Goal: Task Accomplishment & Management: Manage account settings

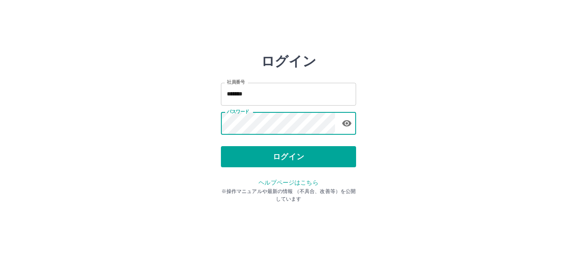
click at [270, 162] on button "ログイン" at bounding box center [288, 156] width 135 height 21
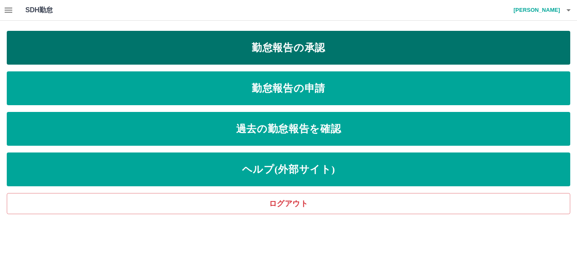
click at [236, 54] on link "勤怠報告の承認" at bounding box center [289, 48] width 564 height 34
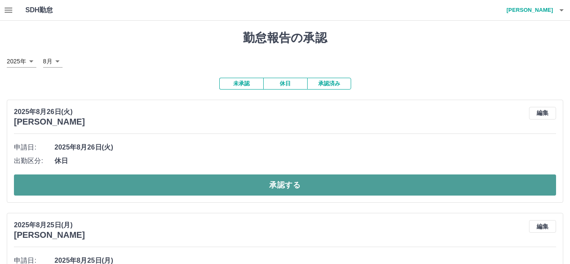
click at [246, 189] on button "承認する" at bounding box center [285, 185] width 542 height 21
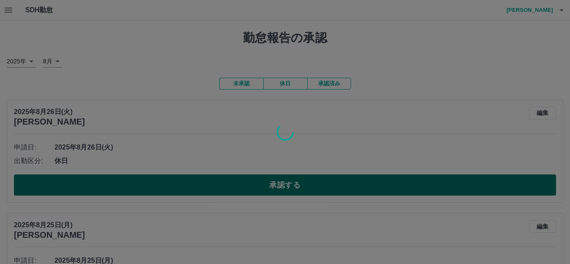
scroll to position [56, 0]
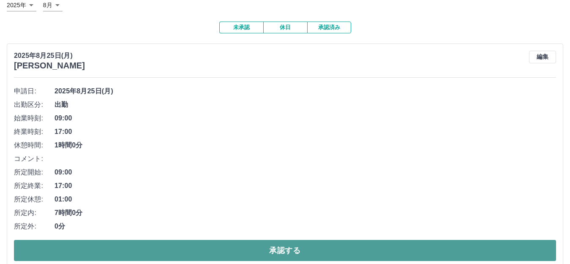
click at [243, 251] on button "承認する" at bounding box center [285, 250] width 542 height 21
click at [246, 253] on button "承認する" at bounding box center [285, 250] width 542 height 21
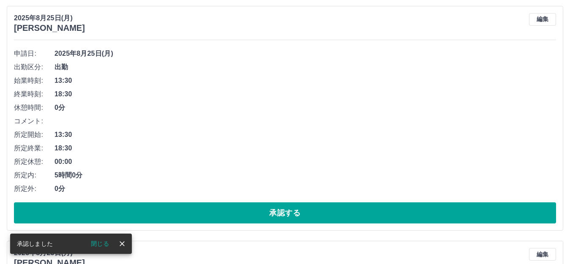
scroll to position [113, 0]
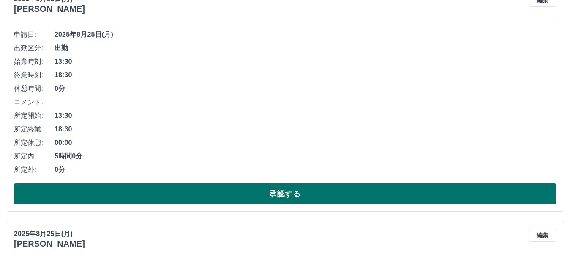
click at [277, 198] on button "承認する" at bounding box center [285, 193] width 542 height 21
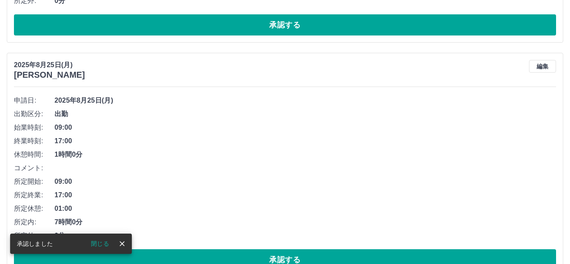
scroll to position [47, 0]
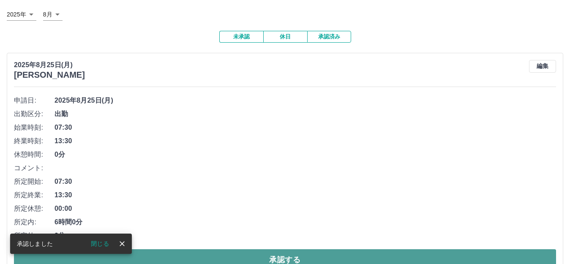
click at [254, 259] on button "承認する" at bounding box center [285, 259] width 542 height 21
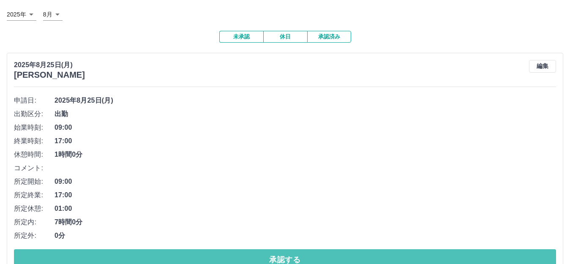
click at [254, 259] on button "承認する" at bounding box center [285, 259] width 542 height 21
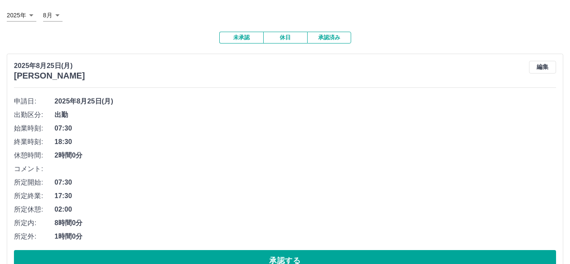
scroll to position [113, 0]
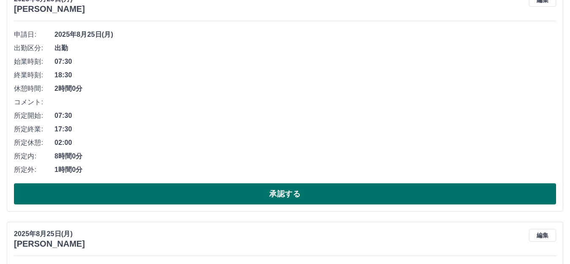
click at [288, 188] on button "承認する" at bounding box center [285, 193] width 542 height 21
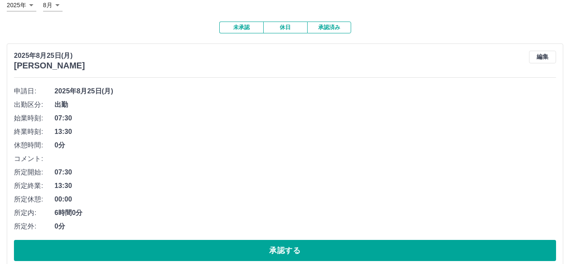
scroll to position [169, 0]
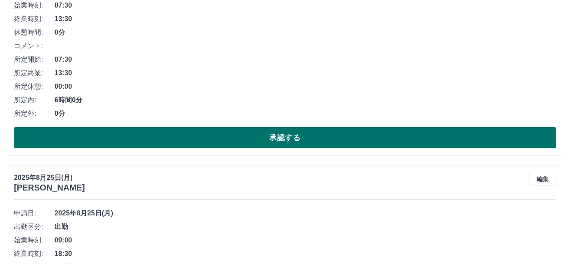
click at [303, 139] on button "承認する" at bounding box center [285, 137] width 542 height 21
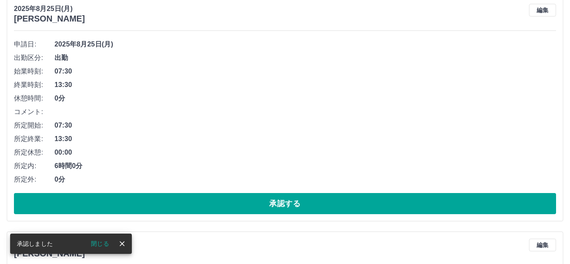
scroll to position [103, 0]
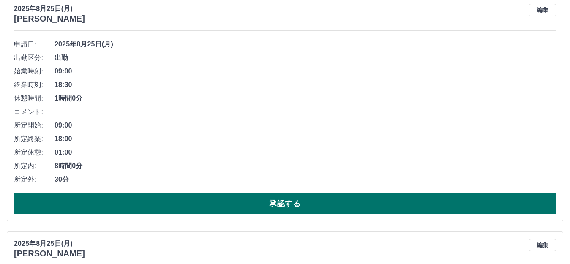
click at [246, 208] on button "承認する" at bounding box center [285, 203] width 542 height 21
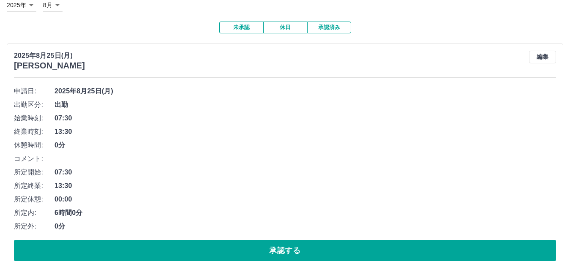
scroll to position [113, 0]
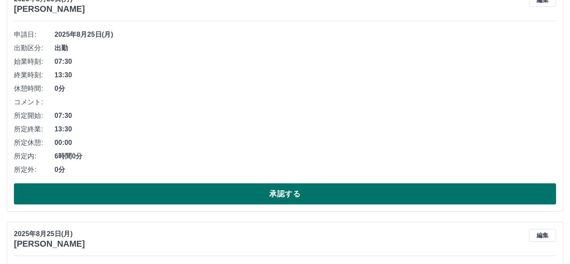
click at [257, 188] on button "承認する" at bounding box center [285, 193] width 542 height 21
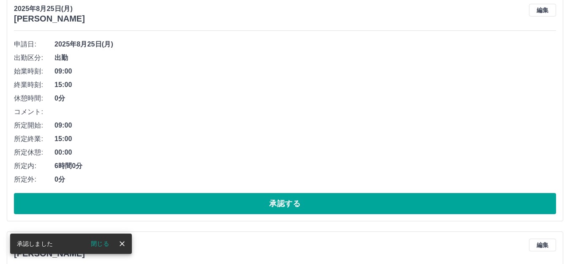
scroll to position [103, 0]
click at [220, 205] on button "承認する" at bounding box center [285, 203] width 542 height 21
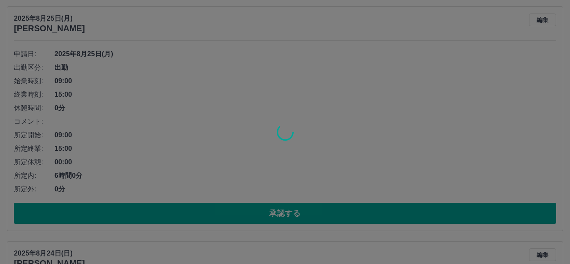
scroll to position [93, 0]
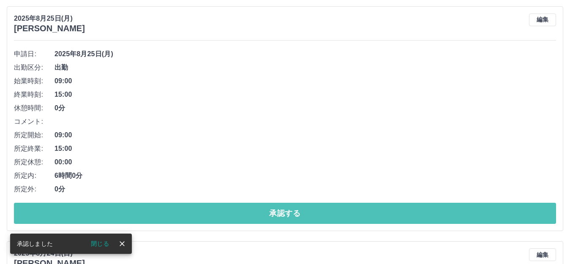
click at [226, 216] on button "承認する" at bounding box center [285, 213] width 542 height 21
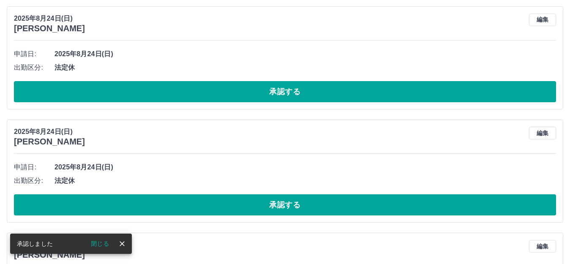
scroll to position [0, 0]
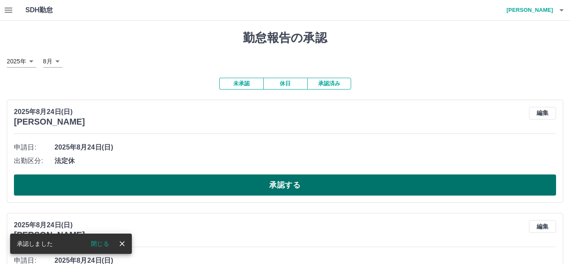
click at [220, 191] on button "承認する" at bounding box center [285, 185] width 542 height 21
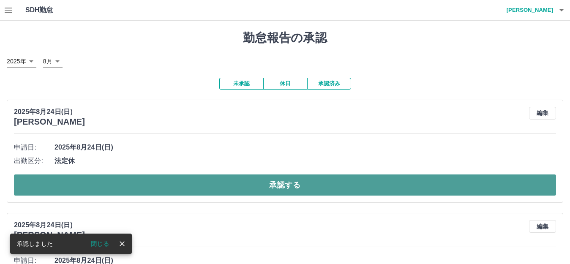
click at [221, 191] on button "承認する" at bounding box center [285, 185] width 542 height 21
click at [230, 187] on button "承認する" at bounding box center [285, 185] width 542 height 21
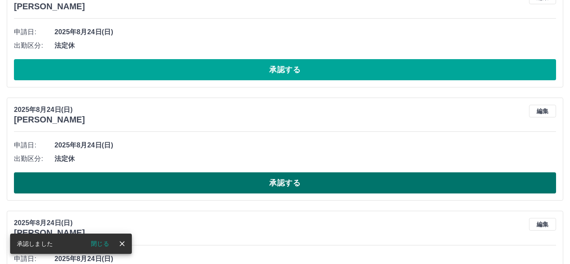
scroll to position [57, 0]
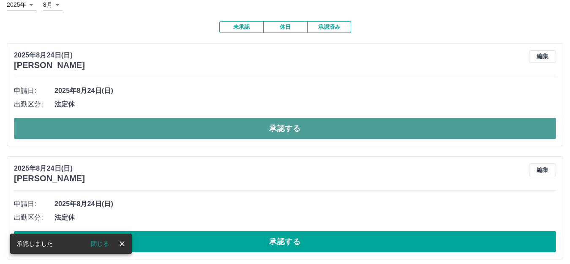
click at [235, 130] on button "承認する" at bounding box center [285, 128] width 542 height 21
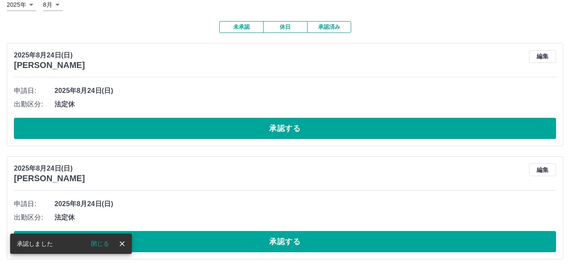
click at [235, 130] on button "承認する" at bounding box center [285, 128] width 542 height 21
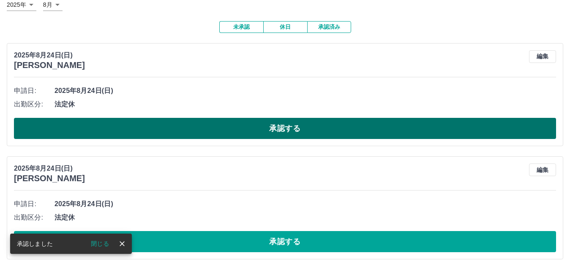
click at [234, 139] on button "承認する" at bounding box center [285, 128] width 542 height 21
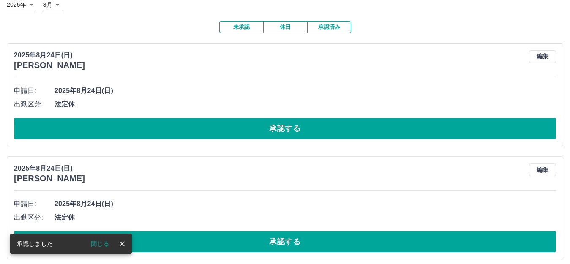
click at [234, 139] on button "承認する" at bounding box center [285, 128] width 542 height 21
click at [239, 130] on button "承認する" at bounding box center [285, 128] width 542 height 21
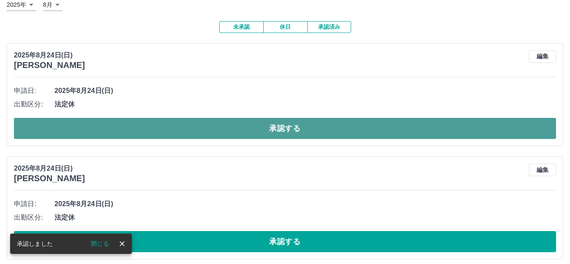
click at [242, 131] on button "承認する" at bounding box center [285, 128] width 542 height 21
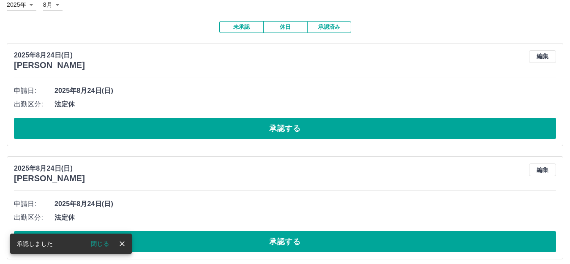
click at [242, 131] on button "承認する" at bounding box center [285, 128] width 542 height 21
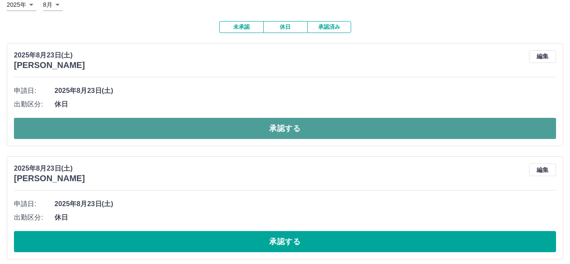
click at [224, 126] on button "承認する" at bounding box center [285, 128] width 542 height 21
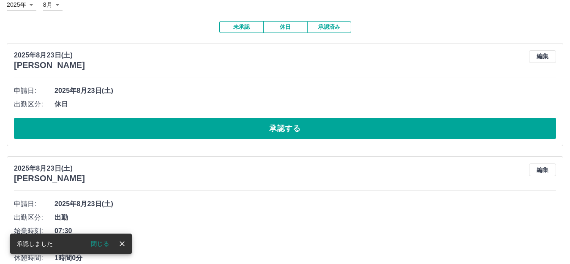
click at [224, 126] on button "承認する" at bounding box center [285, 128] width 542 height 21
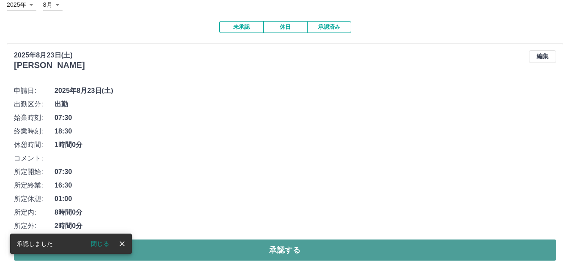
click at [228, 249] on button "承認する" at bounding box center [285, 250] width 542 height 21
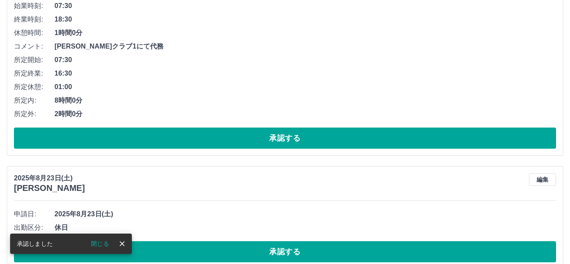
scroll to position [47, 0]
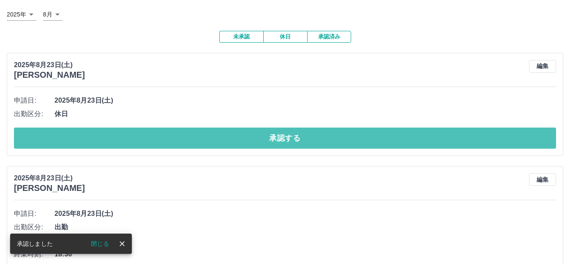
click at [222, 143] on button "承認する" at bounding box center [285, 138] width 542 height 21
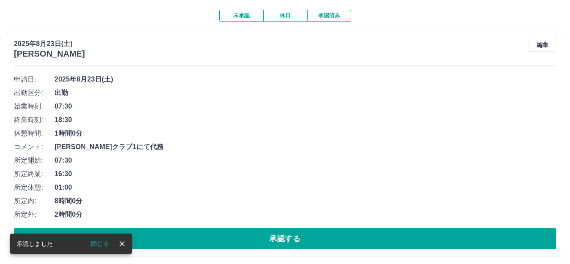
scroll to position [103, 0]
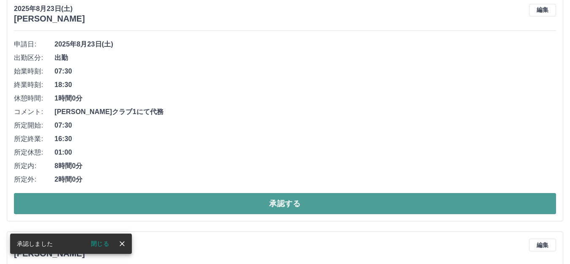
click at [198, 206] on button "承認する" at bounding box center [285, 203] width 542 height 21
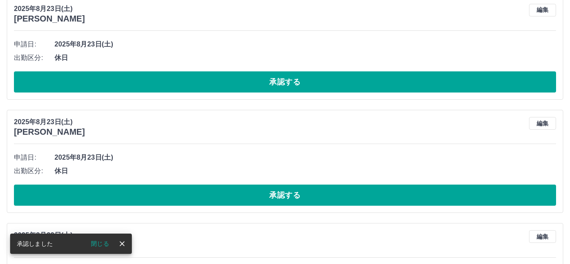
scroll to position [0, 0]
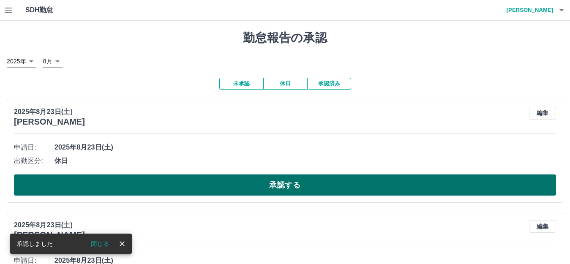
click at [217, 188] on button "承認する" at bounding box center [285, 185] width 542 height 21
click at [217, 187] on button "承認する" at bounding box center [285, 185] width 542 height 21
click at [220, 187] on button "承認する" at bounding box center [285, 185] width 542 height 21
click at [221, 187] on button "承認する" at bounding box center [285, 185] width 542 height 21
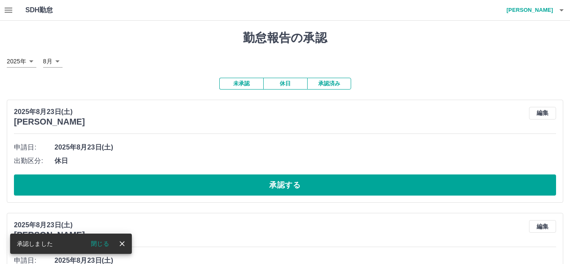
click at [221, 187] on button "承認する" at bounding box center [285, 185] width 542 height 21
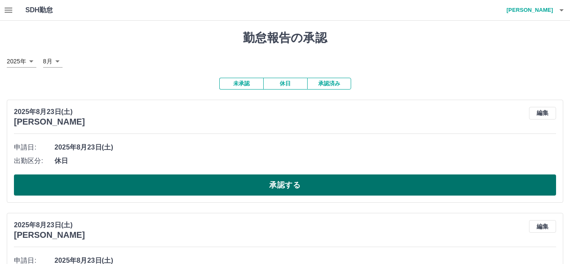
click at [221, 187] on button "承認する" at bounding box center [285, 185] width 542 height 21
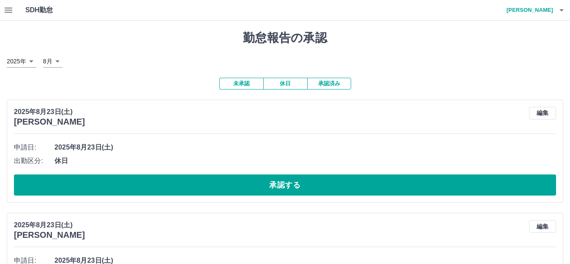
click at [221, 187] on button "承認する" at bounding box center [285, 185] width 542 height 21
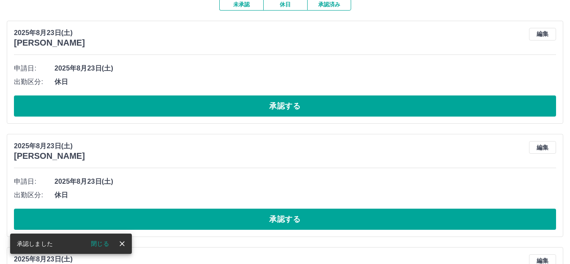
scroll to position [113, 0]
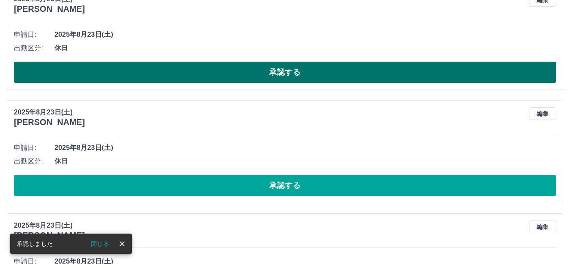
click at [204, 77] on button "承認する" at bounding box center [285, 72] width 542 height 21
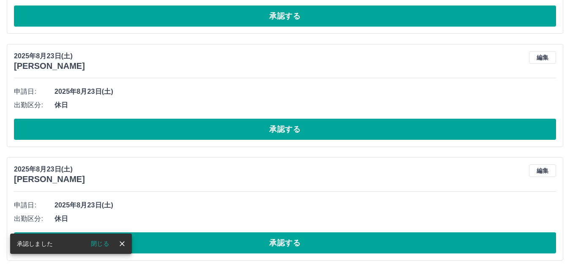
scroll to position [56, 0]
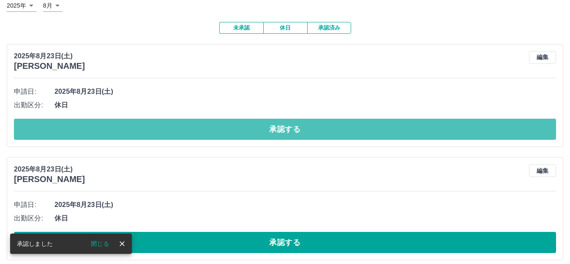
click at [220, 129] on button "承認する" at bounding box center [285, 129] width 542 height 21
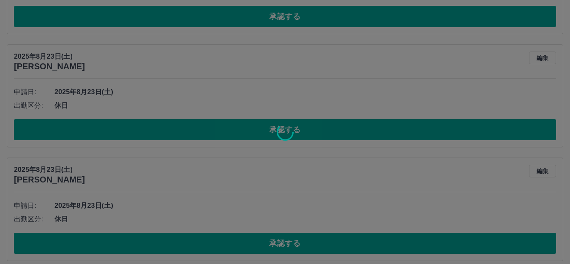
scroll to position [55, 0]
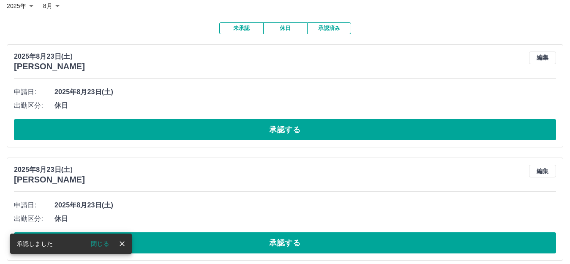
click at [221, 135] on button "承認する" at bounding box center [285, 129] width 542 height 21
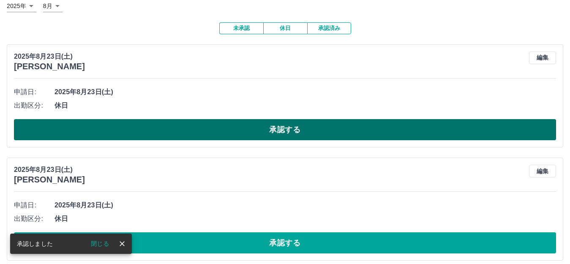
click at [225, 134] on button "承認する" at bounding box center [285, 129] width 542 height 21
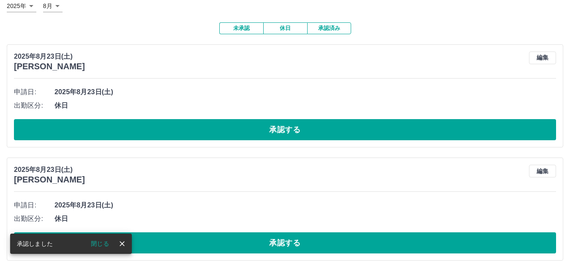
click at [224, 134] on button "承認する" at bounding box center [285, 129] width 542 height 21
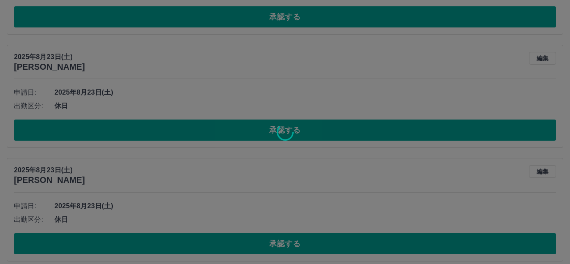
scroll to position [55, 0]
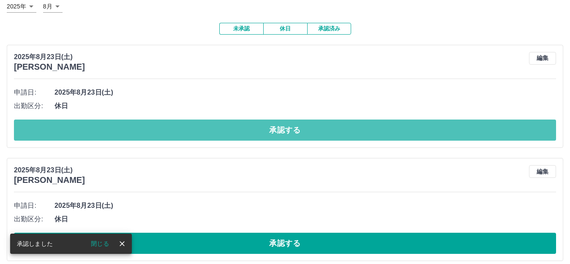
click at [226, 135] on button "承認する" at bounding box center [285, 130] width 542 height 21
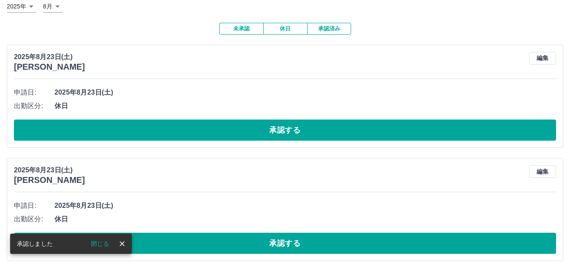
click at [226, 135] on button "承認する" at bounding box center [285, 130] width 542 height 21
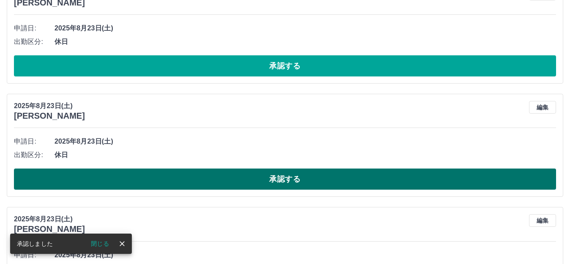
scroll to position [167, 0]
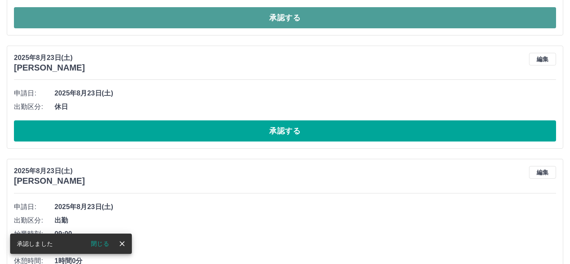
click at [213, 14] on button "承認する" at bounding box center [285, 17] width 542 height 21
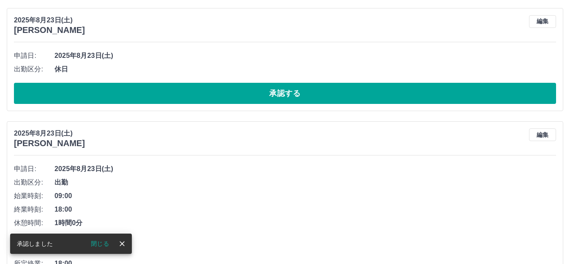
scroll to position [111, 0]
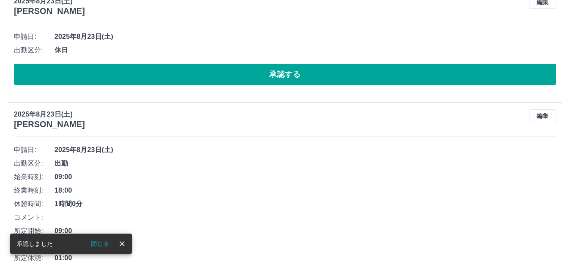
click at [221, 90] on div "2025年8月23日(土) 髙田　クミ 編集 申請日: 2025年8月23日(土) 出勤区分: 休日 承認する" at bounding box center [285, 40] width 557 height 103
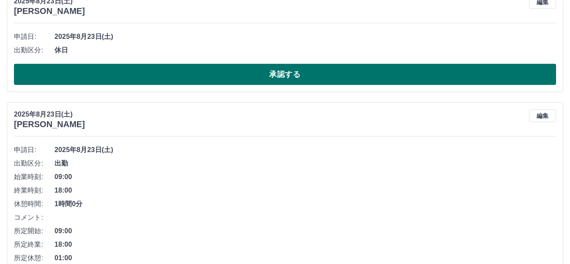
click at [224, 77] on button "承認する" at bounding box center [285, 74] width 542 height 21
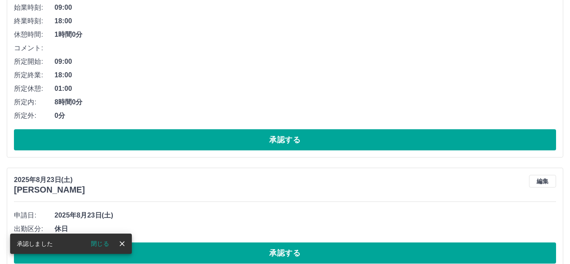
scroll to position [54, 0]
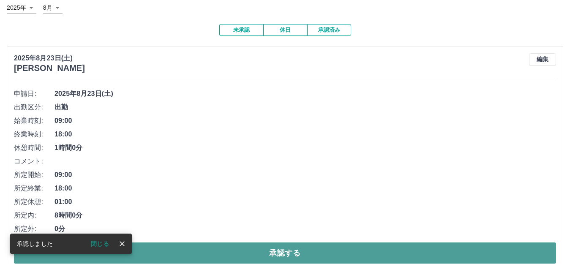
click at [185, 249] on button "承認する" at bounding box center [285, 253] width 542 height 21
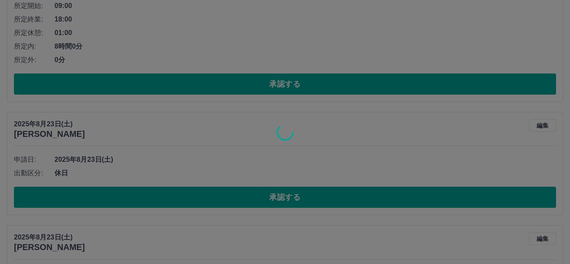
scroll to position [0, 0]
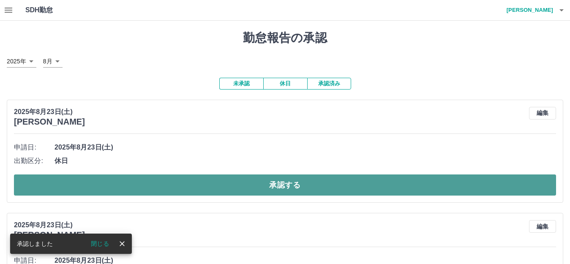
click at [224, 195] on button "承認する" at bounding box center [285, 185] width 542 height 21
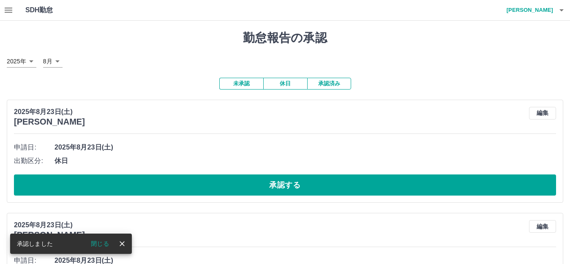
click at [221, 190] on button "承認する" at bounding box center [285, 185] width 542 height 21
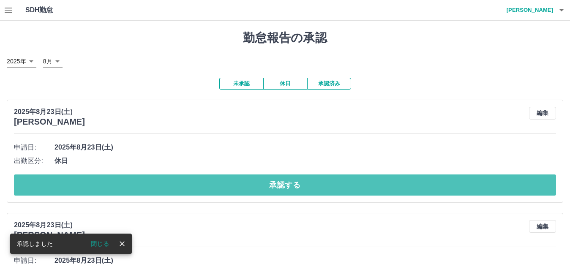
click at [221, 190] on button "承認する" at bounding box center [285, 185] width 542 height 21
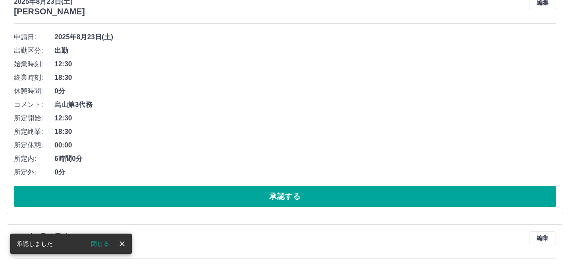
scroll to position [113, 0]
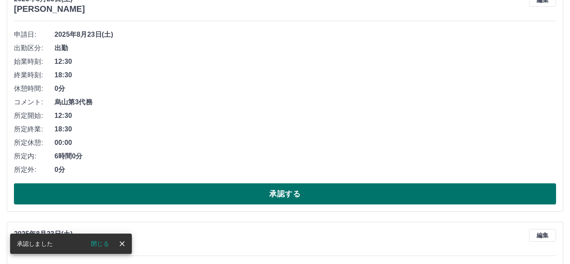
click at [233, 184] on button "承認する" at bounding box center [285, 193] width 542 height 21
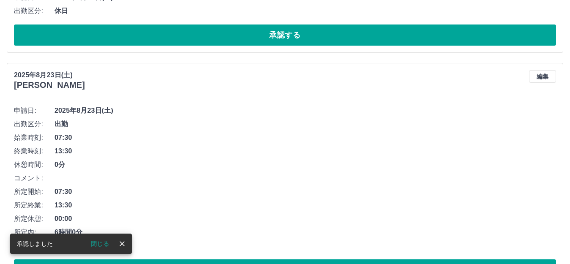
scroll to position [115, 0]
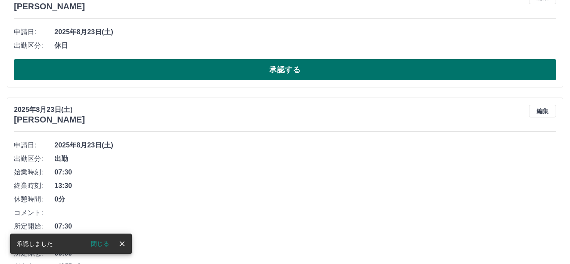
click at [225, 79] on button "承認する" at bounding box center [285, 69] width 542 height 21
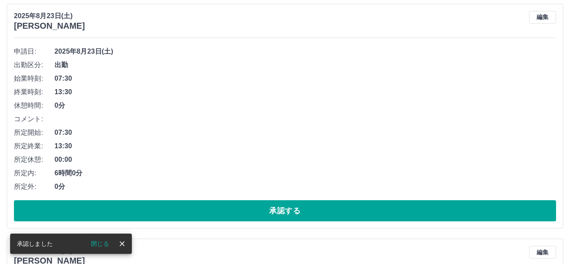
scroll to position [115, 0]
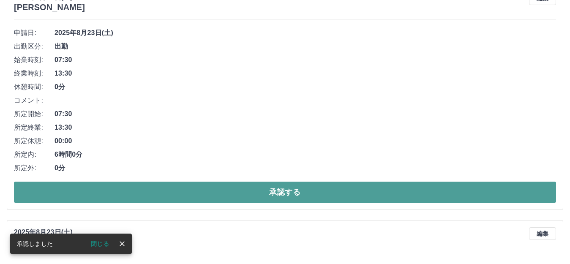
click at [176, 201] on button "承認する" at bounding box center [285, 192] width 542 height 21
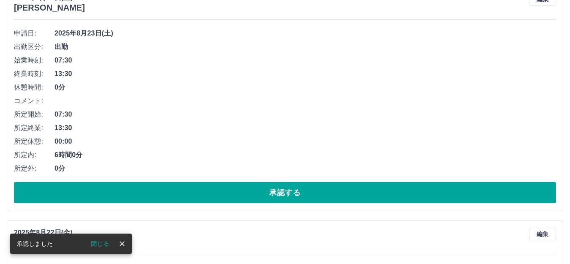
scroll to position [0, 0]
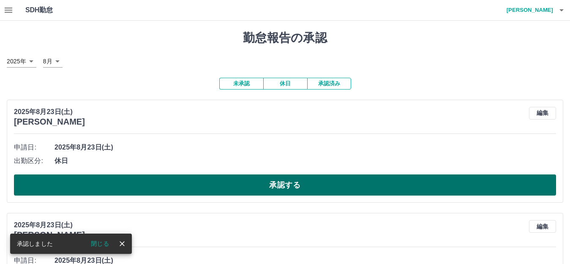
click at [186, 188] on button "承認する" at bounding box center [285, 185] width 542 height 21
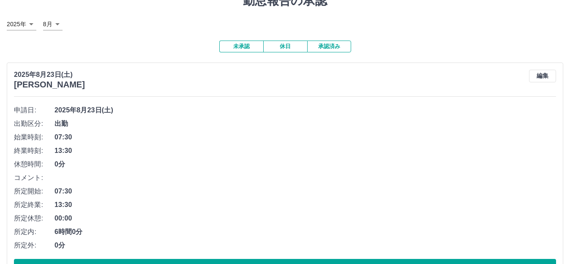
scroll to position [56, 0]
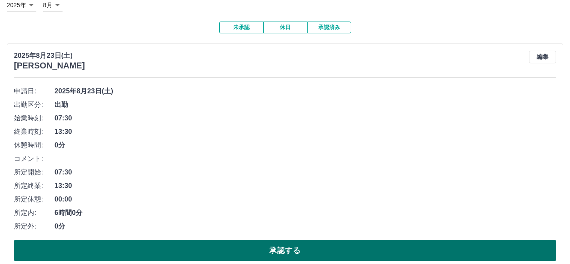
click at [239, 250] on button "承認する" at bounding box center [285, 250] width 542 height 21
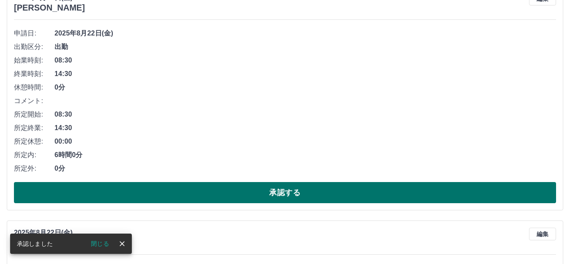
scroll to position [159, 0]
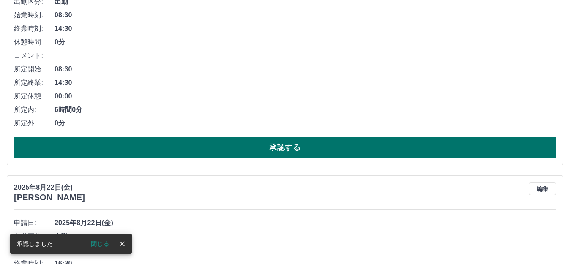
click at [233, 157] on button "承認する" at bounding box center [285, 147] width 542 height 21
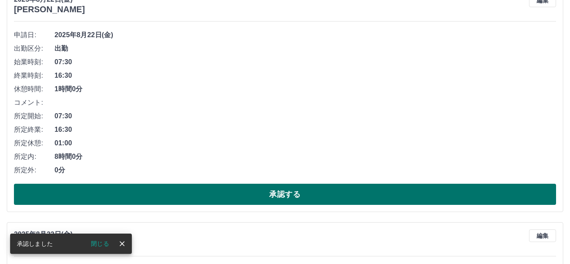
scroll to position [93, 0]
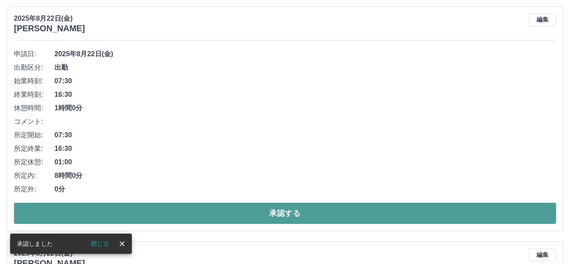
click at [207, 219] on button "承認する" at bounding box center [285, 213] width 542 height 21
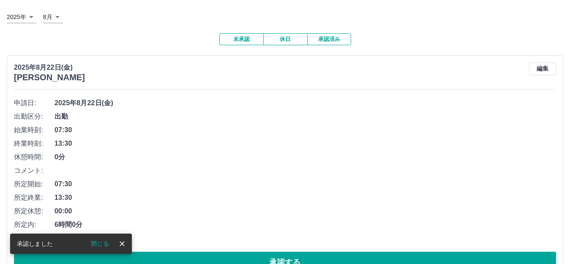
scroll to position [56, 0]
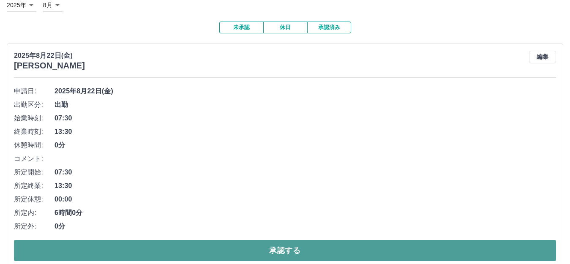
click at [210, 245] on button "承認する" at bounding box center [285, 250] width 542 height 21
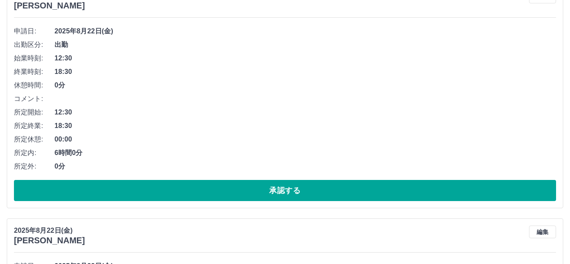
scroll to position [159, 0]
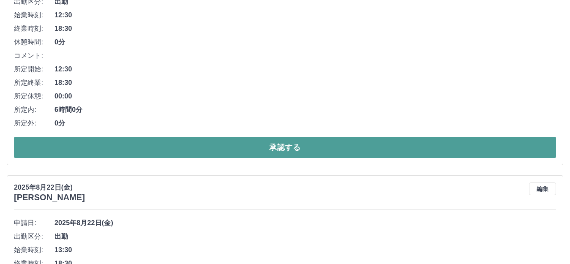
click at [106, 147] on button "承認する" at bounding box center [285, 147] width 542 height 21
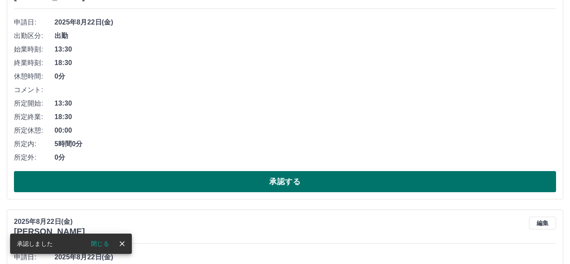
scroll to position [169, 0]
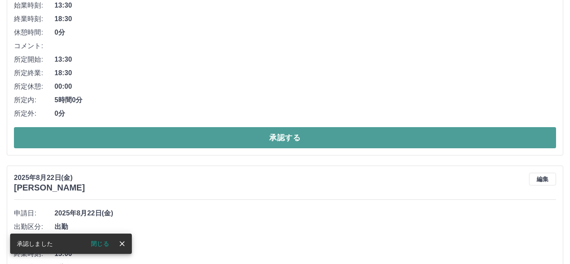
click at [149, 134] on button "承認する" at bounding box center [285, 137] width 542 height 21
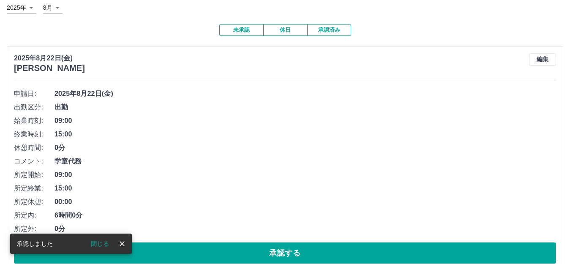
scroll to position [113, 0]
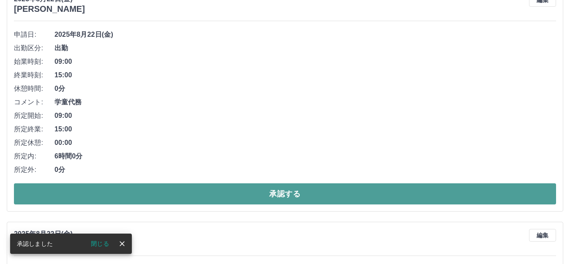
click at [150, 194] on button "承認する" at bounding box center [285, 193] width 542 height 21
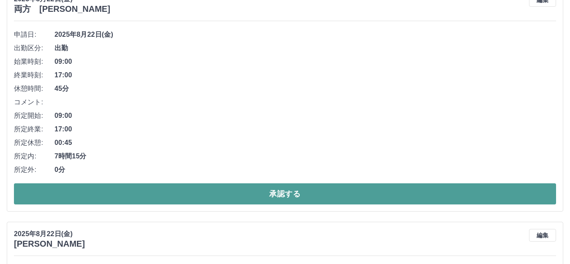
click at [153, 192] on button "承認する" at bounding box center [285, 193] width 542 height 21
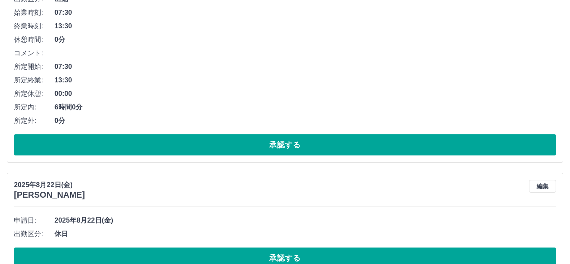
scroll to position [225, 0]
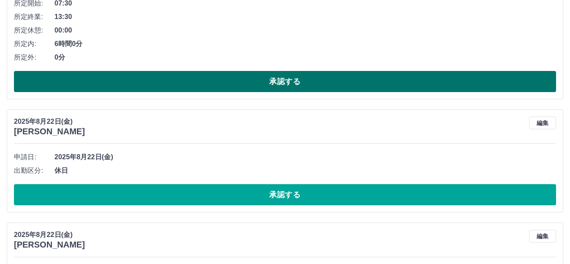
click at [244, 84] on button "承認する" at bounding box center [285, 81] width 542 height 21
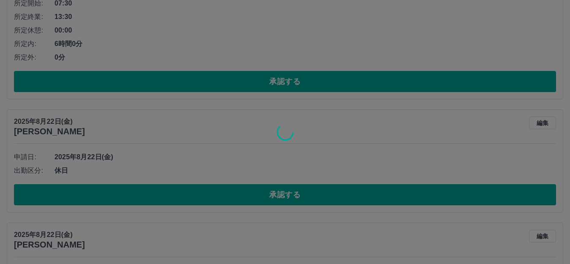
scroll to position [574, 0]
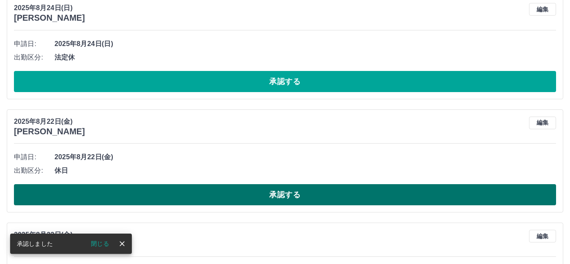
click at [314, 195] on button "承認する" at bounding box center [285, 194] width 542 height 21
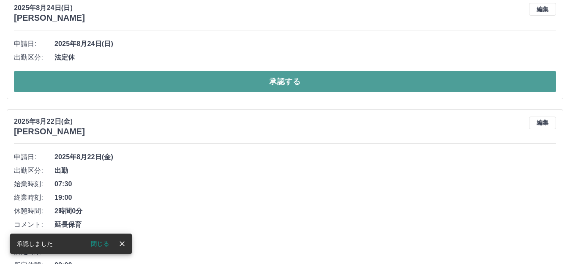
click at [263, 86] on button "承認する" at bounding box center [285, 81] width 542 height 21
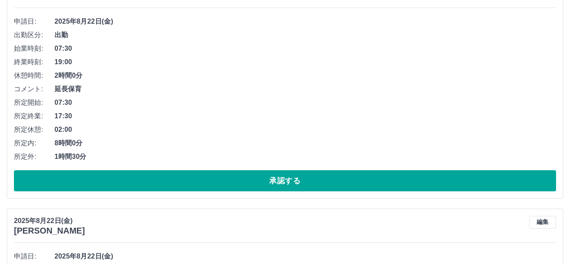
scroll to position [629, 0]
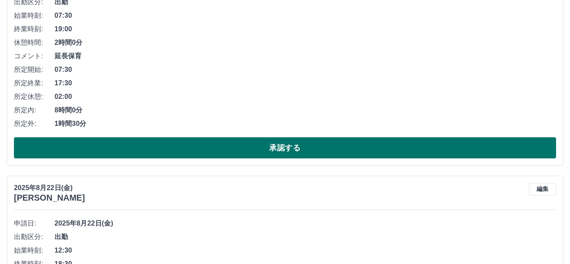
click at [205, 154] on button "承認する" at bounding box center [285, 147] width 542 height 21
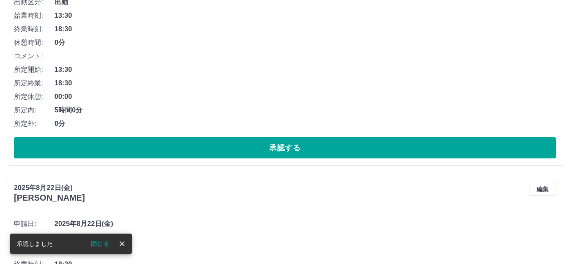
scroll to position [620, 0]
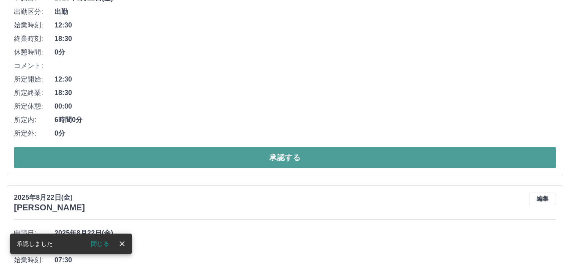
click at [202, 152] on button "承認する" at bounding box center [285, 157] width 542 height 21
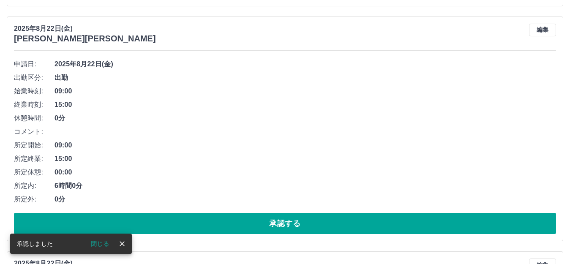
scroll to position [553, 0]
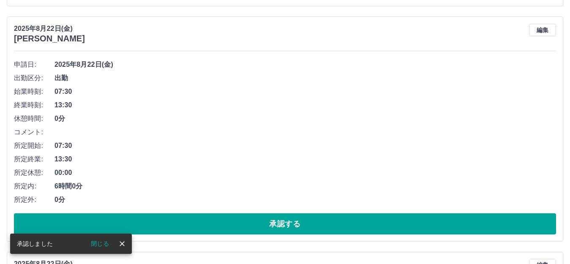
click at [243, 221] on button "承認する" at bounding box center [285, 223] width 542 height 21
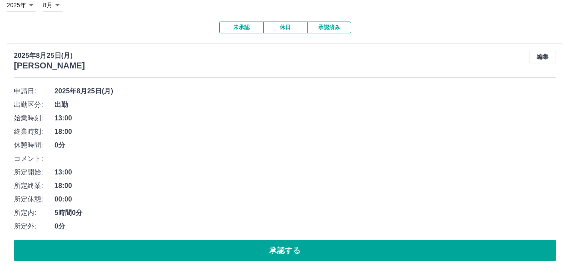
scroll to position [113, 0]
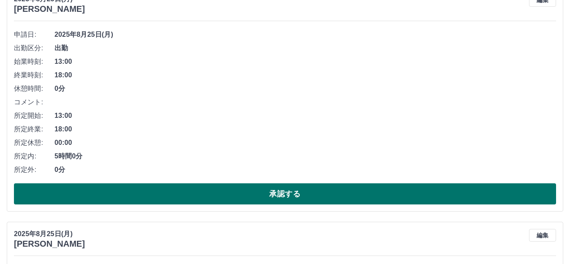
click at [149, 194] on button "承認する" at bounding box center [285, 193] width 542 height 21
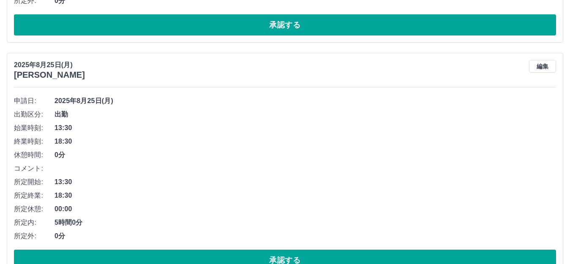
scroll to position [629, 0]
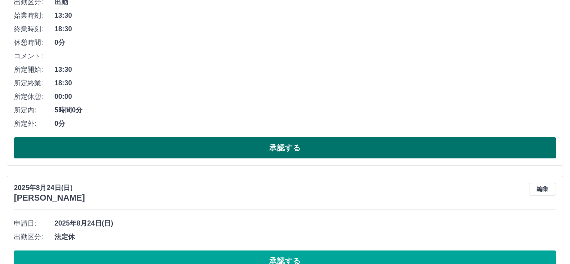
click at [249, 154] on button "承認する" at bounding box center [285, 147] width 542 height 21
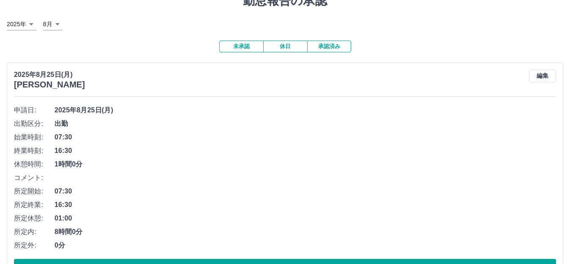
scroll to position [56, 0]
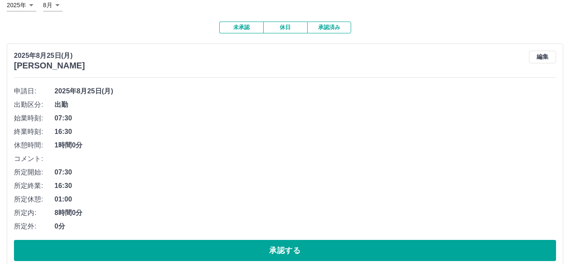
drag, startPoint x: 233, startPoint y: 253, endPoint x: 229, endPoint y: 257, distance: 6.0
click at [233, 253] on button "承認する" at bounding box center [285, 250] width 542 height 21
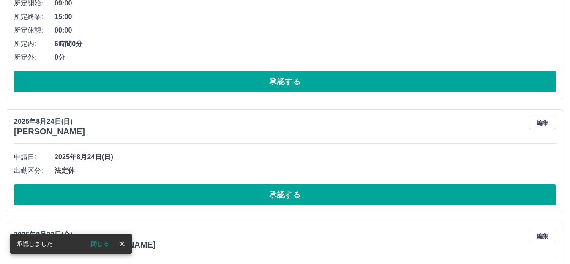
scroll to position [113, 0]
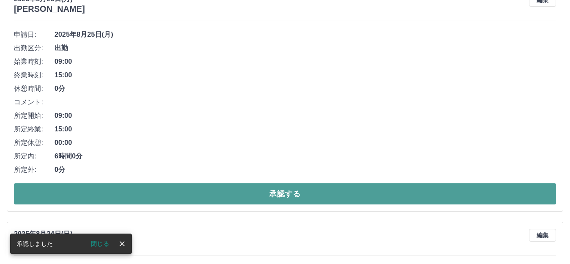
click at [231, 188] on button "承認する" at bounding box center [285, 193] width 542 height 21
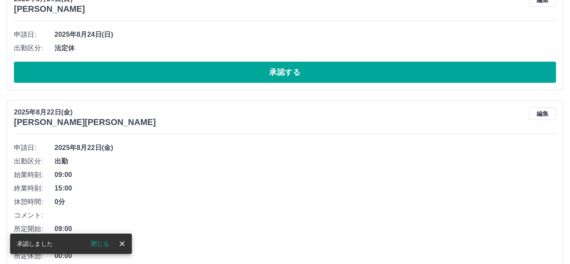
scroll to position [0, 0]
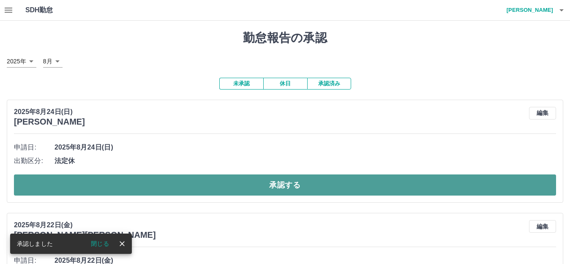
click at [229, 186] on button "承認する" at bounding box center [285, 185] width 542 height 21
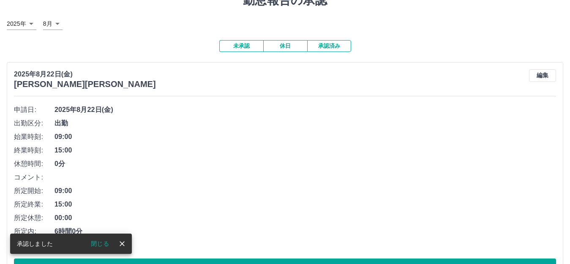
scroll to position [56, 0]
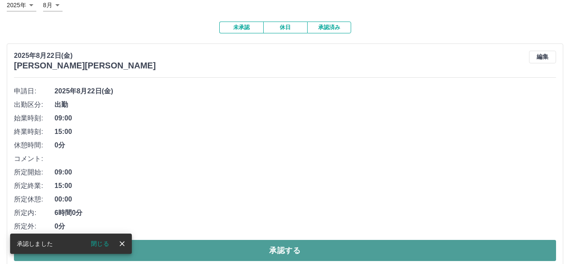
click at [240, 250] on button "承認する" at bounding box center [285, 250] width 542 height 21
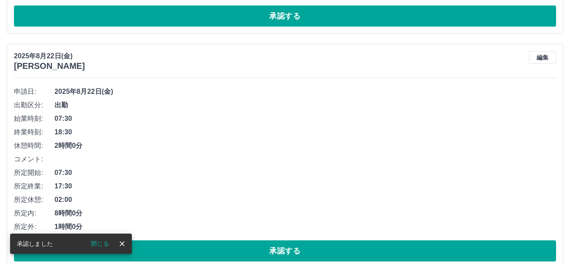
scroll to position [0, 0]
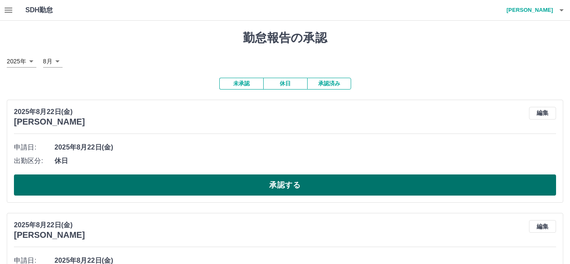
click at [245, 186] on button "承認する" at bounding box center [285, 185] width 542 height 21
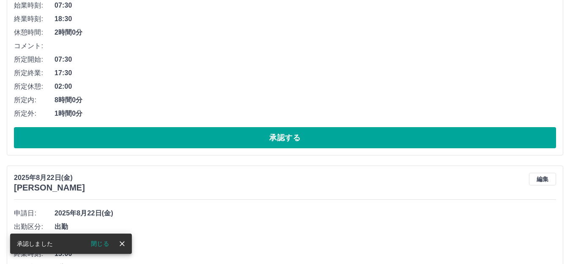
scroll to position [56, 0]
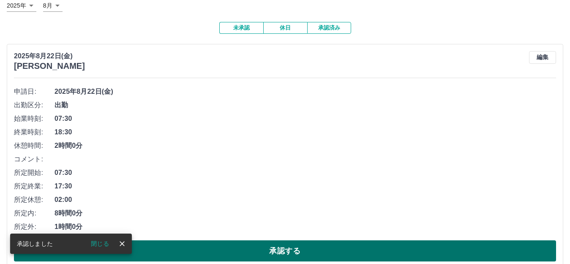
click at [259, 248] on button "承認する" at bounding box center [285, 250] width 542 height 21
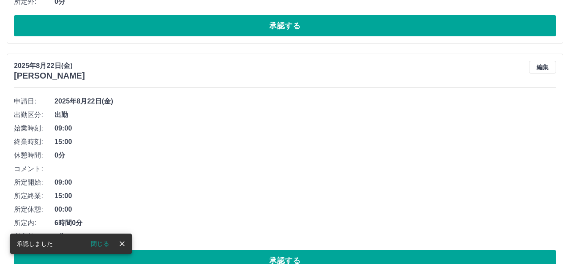
scroll to position [46, 0]
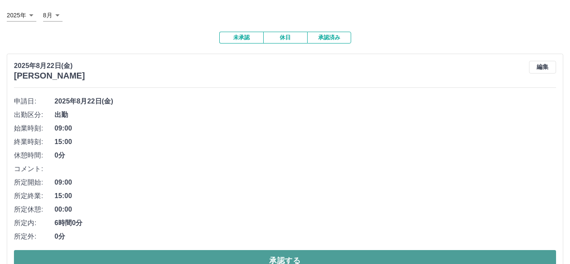
click at [263, 259] on button "承認する" at bounding box center [285, 260] width 542 height 21
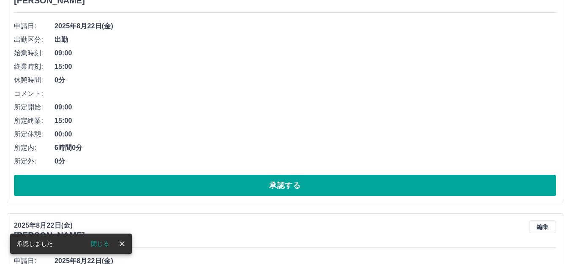
scroll to position [103, 0]
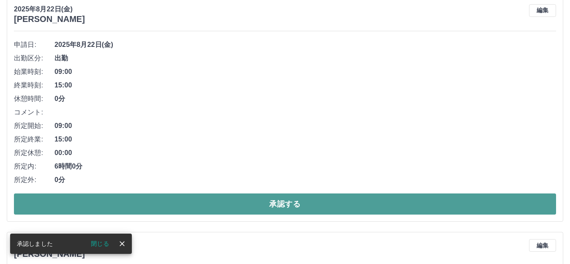
click at [244, 207] on button "承認する" at bounding box center [285, 204] width 542 height 21
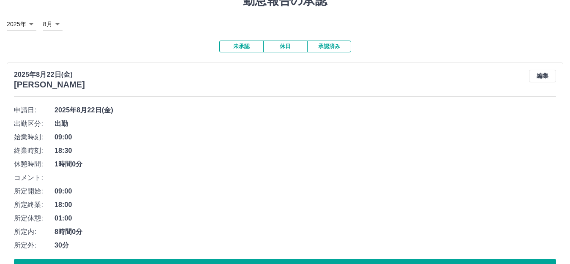
scroll to position [56, 0]
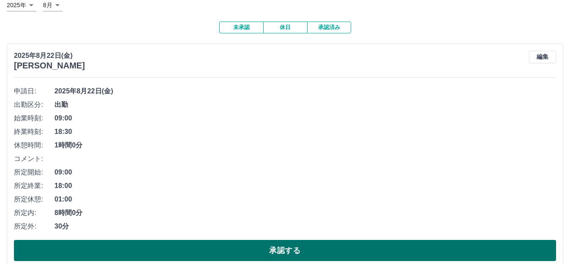
click at [249, 253] on button "承認する" at bounding box center [285, 250] width 542 height 21
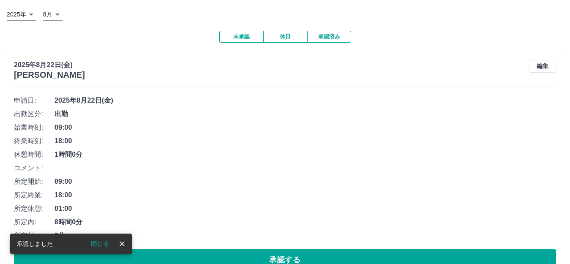
scroll to position [216, 0]
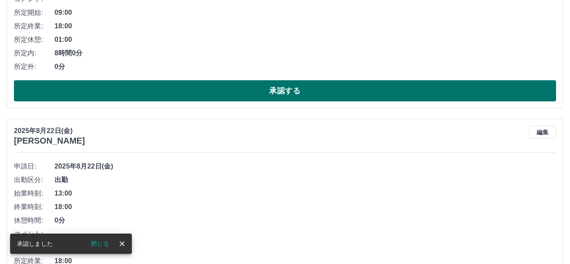
click at [275, 92] on button "承認する" at bounding box center [285, 90] width 542 height 21
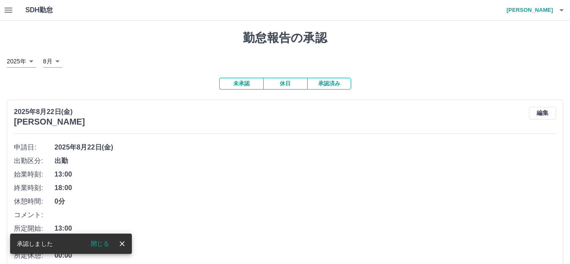
scroll to position [225, 0]
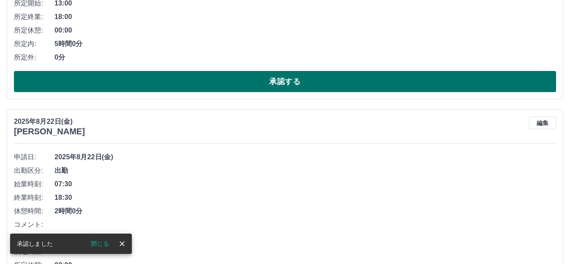
click at [270, 87] on button "承認する" at bounding box center [285, 81] width 542 height 21
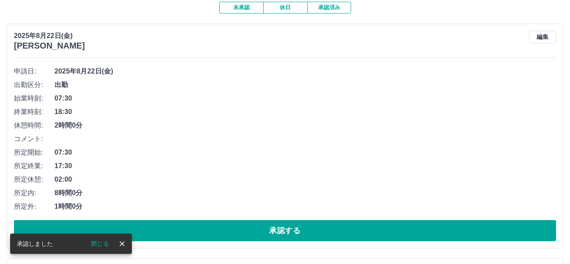
scroll to position [103, 0]
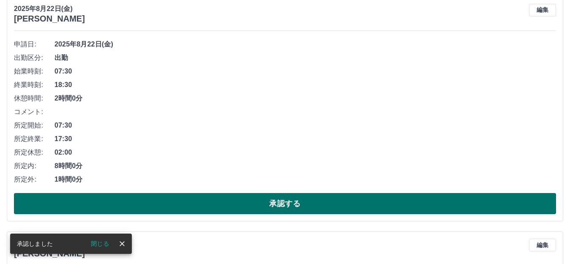
click at [232, 205] on button "承認する" at bounding box center [285, 203] width 542 height 21
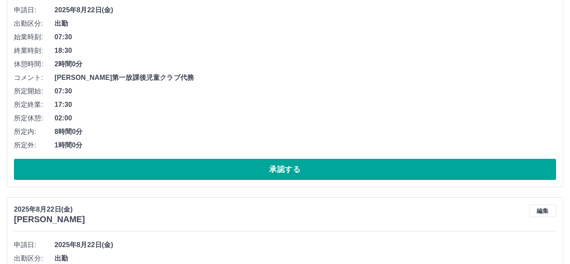
scroll to position [169, 0]
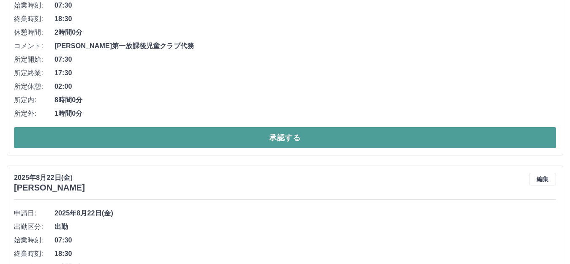
click at [265, 145] on button "承認する" at bounding box center [285, 137] width 542 height 21
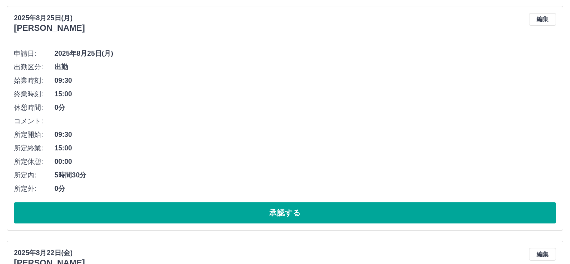
scroll to position [113, 0]
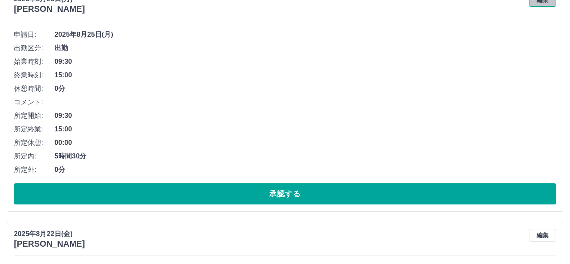
click at [541, 4] on button "編集" at bounding box center [542, 0] width 27 height 13
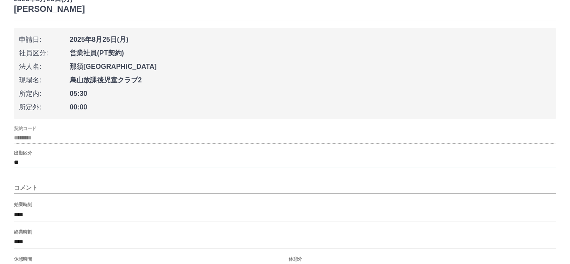
click at [22, 163] on input "**" at bounding box center [285, 162] width 542 height 11
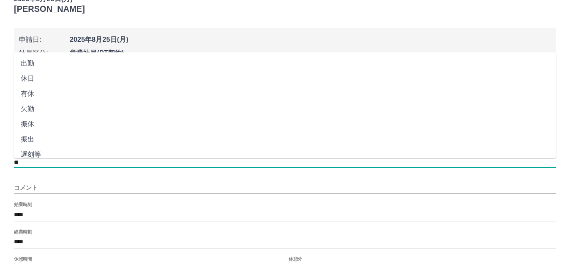
click at [26, 153] on li "遅刻等" at bounding box center [285, 154] width 542 height 15
type input "***"
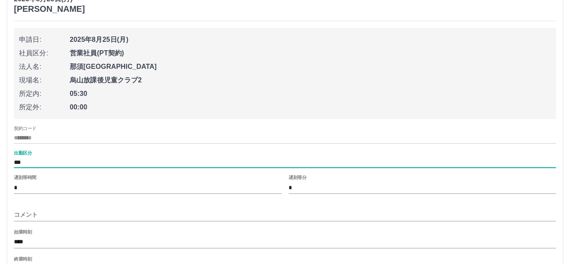
click at [295, 187] on input "*" at bounding box center [423, 188] width 268 height 12
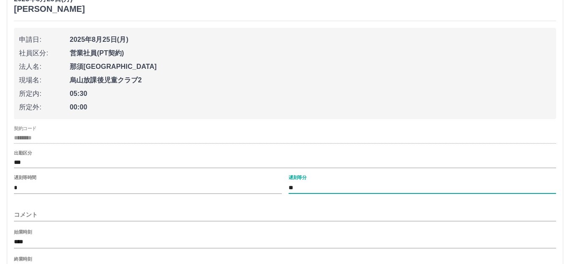
type input "**"
click at [97, 220] on input "コメント" at bounding box center [285, 215] width 542 height 12
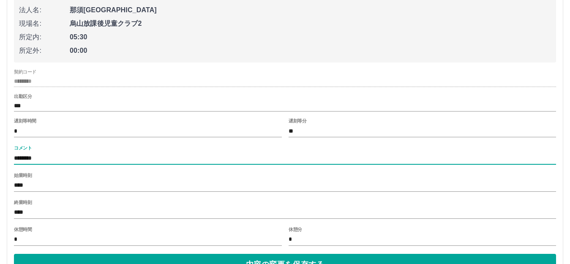
scroll to position [225, 0]
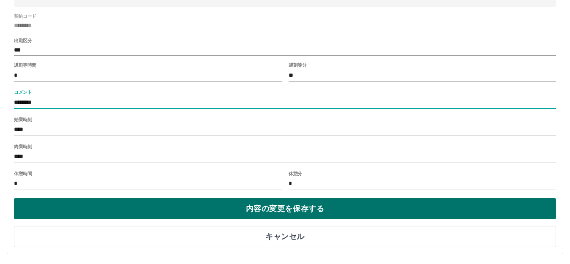
type input "********"
click at [177, 219] on button "内容の変更を保存する" at bounding box center [285, 208] width 542 height 21
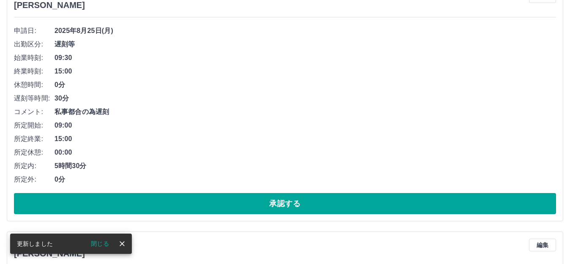
scroll to position [169, 0]
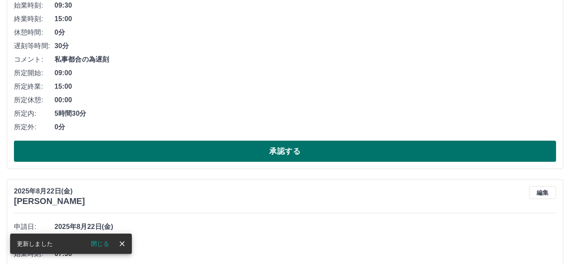
click at [239, 151] on button "承認する" at bounding box center [285, 151] width 542 height 21
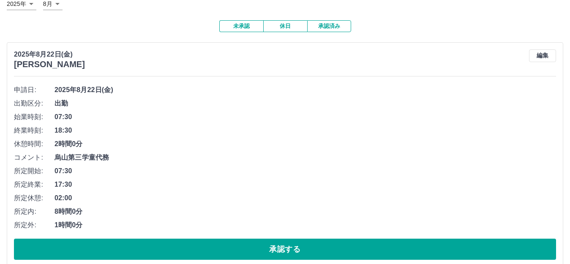
scroll to position [113, 0]
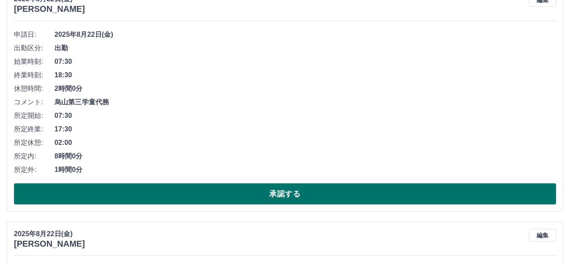
click at [236, 192] on button "承認する" at bounding box center [285, 193] width 542 height 21
click at [243, 194] on button "承認する" at bounding box center [285, 193] width 542 height 21
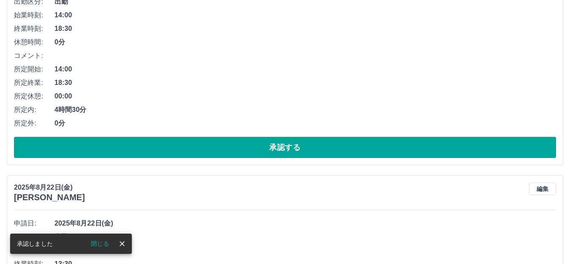
scroll to position [159, 0]
click at [238, 146] on button "承認する" at bounding box center [285, 147] width 542 height 21
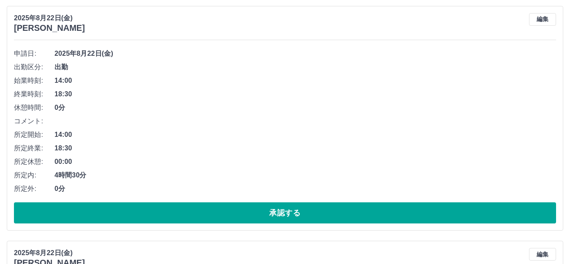
scroll to position [113, 0]
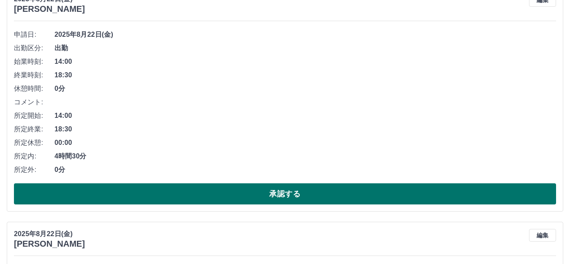
click at [231, 191] on button "承認する" at bounding box center [285, 193] width 542 height 21
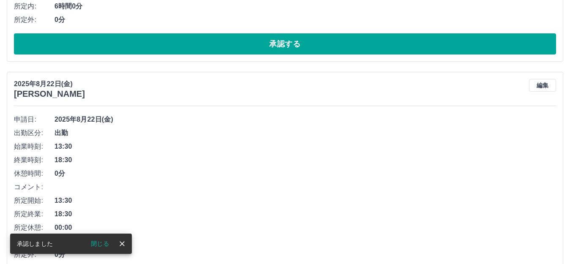
scroll to position [47, 0]
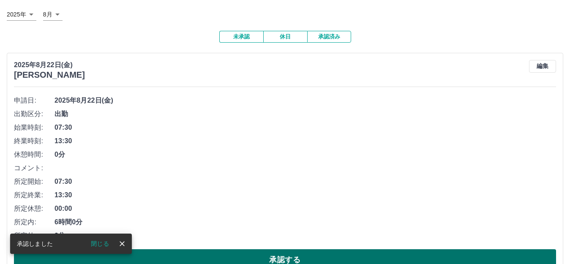
click at [259, 254] on button "承認する" at bounding box center [285, 259] width 542 height 21
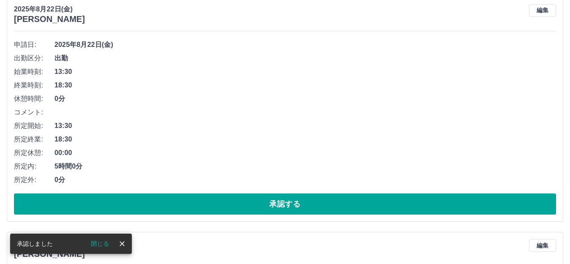
scroll to position [150, 0]
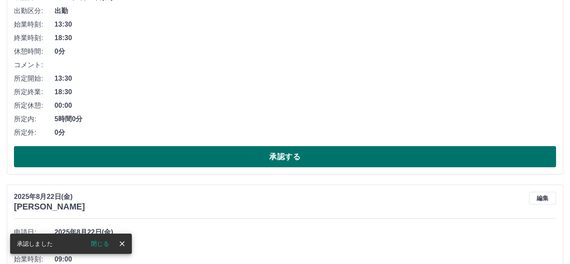
click at [262, 153] on button "承認する" at bounding box center [285, 156] width 542 height 21
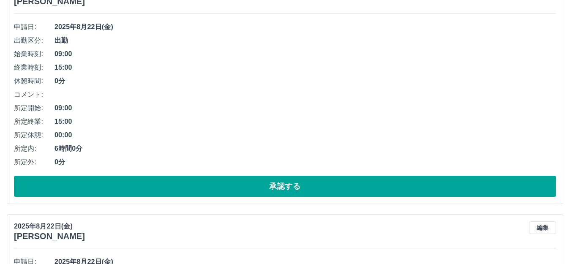
scroll to position [169, 0]
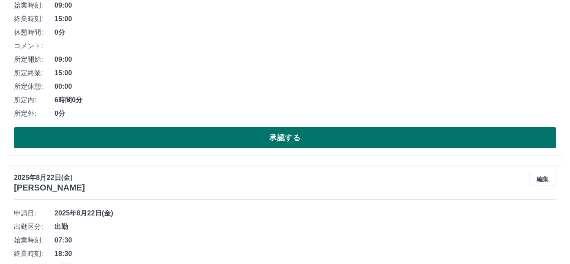
click at [227, 144] on button "承認する" at bounding box center [285, 137] width 542 height 21
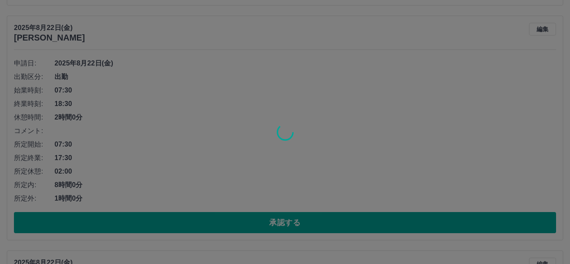
scroll to position [338, 0]
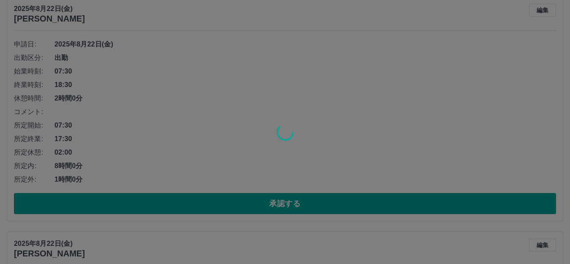
click at [237, 202] on div at bounding box center [285, 132] width 570 height 264
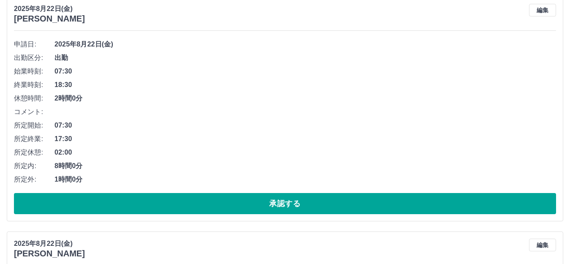
click at [237, 202] on button "承認する" at bounding box center [285, 203] width 542 height 21
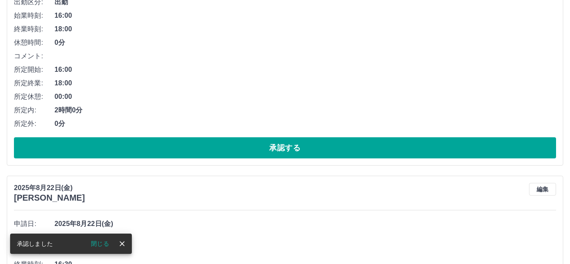
scroll to position [37, 0]
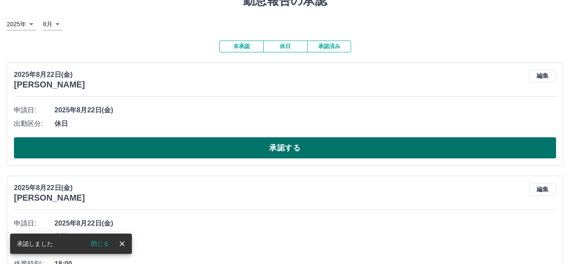
click at [235, 150] on button "承認する" at bounding box center [285, 147] width 542 height 21
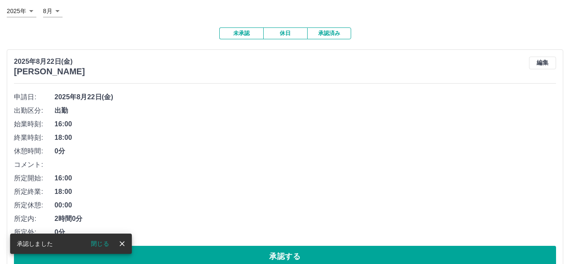
scroll to position [93, 0]
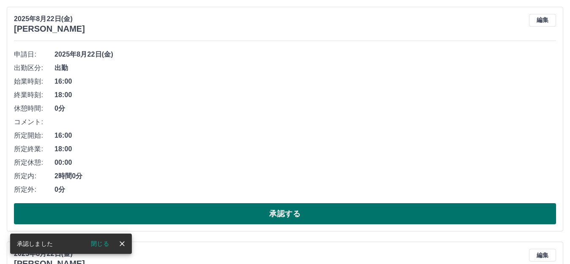
click at [237, 213] on button "承認する" at bounding box center [285, 213] width 542 height 21
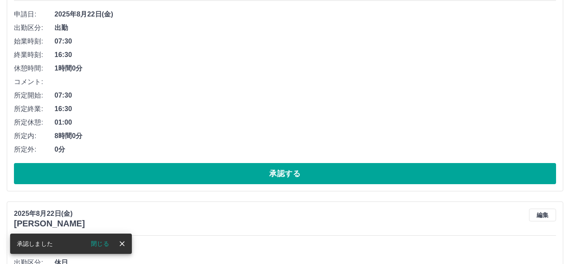
scroll to position [196, 0]
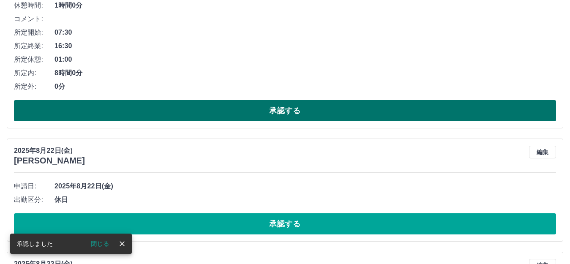
click at [244, 112] on button "承認する" at bounding box center [285, 110] width 542 height 21
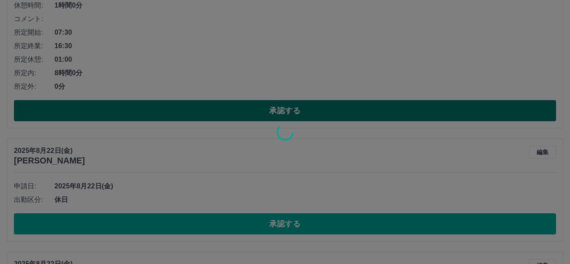
scroll to position [0, 0]
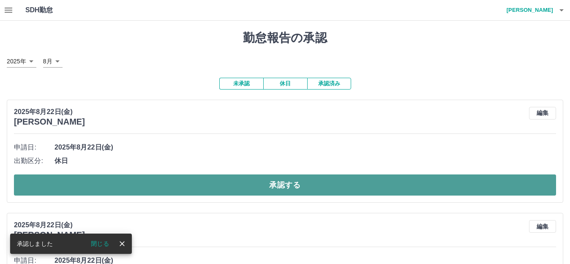
click at [211, 185] on button "承認する" at bounding box center [285, 185] width 542 height 21
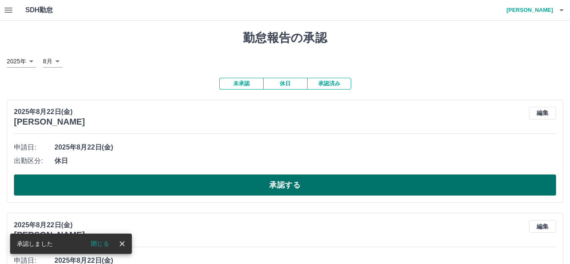
click at [210, 190] on button "承認する" at bounding box center [285, 185] width 542 height 21
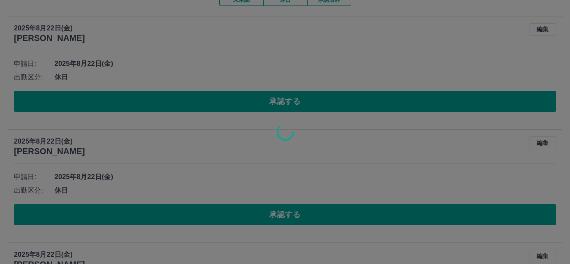
scroll to position [169, 0]
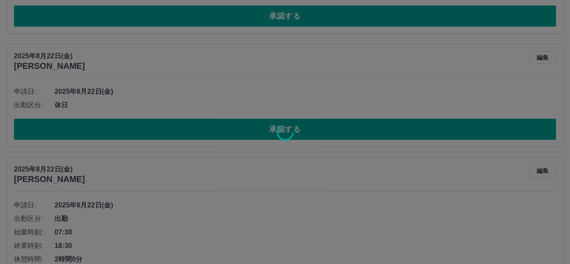
click at [202, 133] on div at bounding box center [285, 132] width 570 height 264
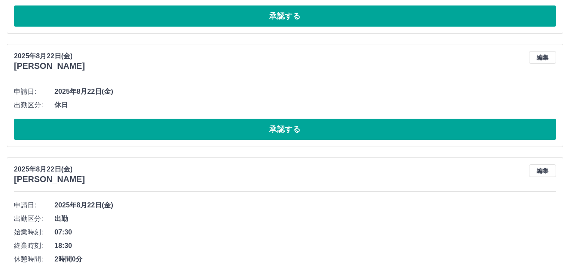
click at [202, 133] on button "承認する" at bounding box center [285, 129] width 542 height 21
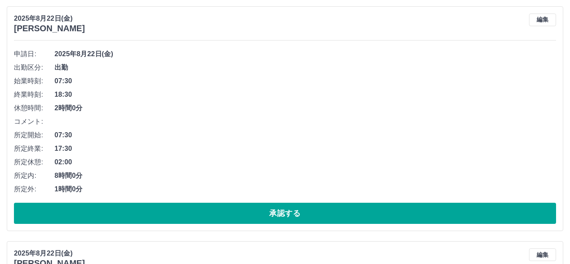
scroll to position [112, 0]
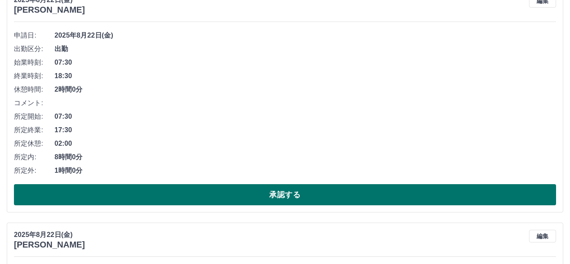
click at [193, 191] on button "承認する" at bounding box center [285, 194] width 542 height 21
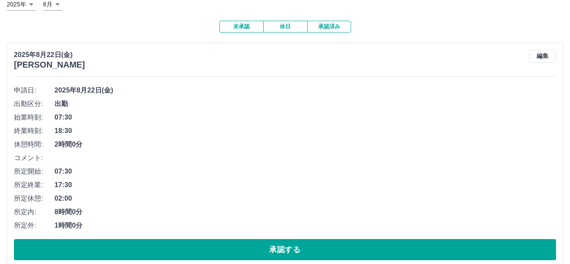
scroll to position [113, 0]
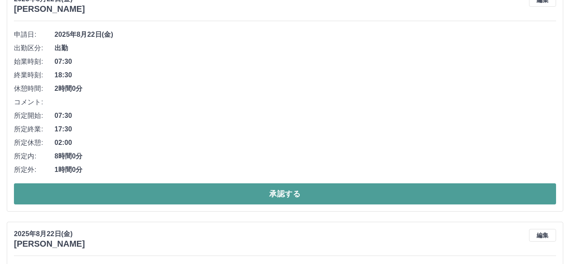
click at [237, 196] on button "承認する" at bounding box center [285, 193] width 542 height 21
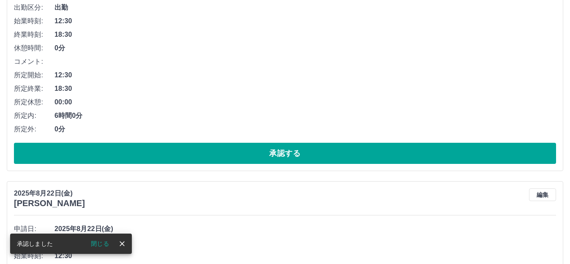
scroll to position [216, 0]
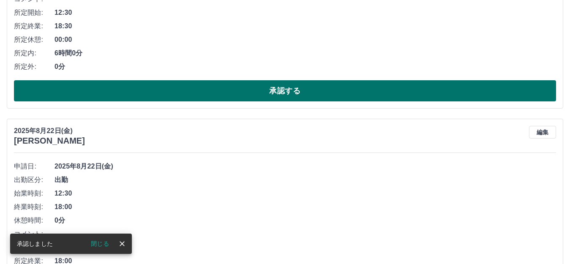
click at [236, 96] on button "承認する" at bounding box center [285, 90] width 542 height 21
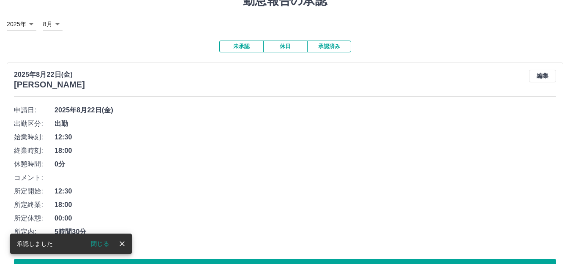
scroll to position [56, 0]
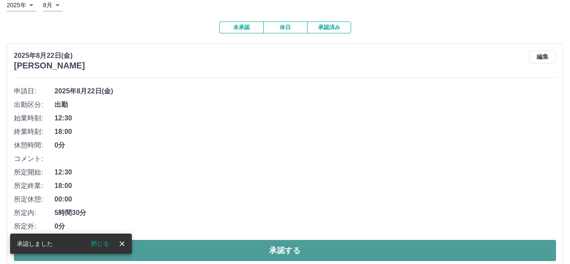
click at [216, 254] on button "承認する" at bounding box center [285, 250] width 542 height 21
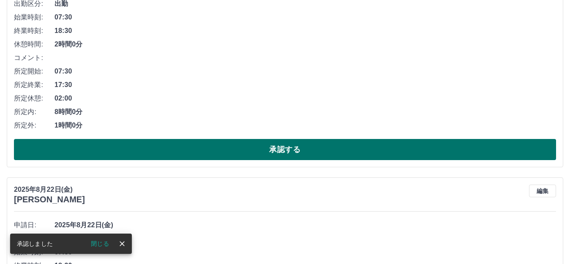
scroll to position [159, 0]
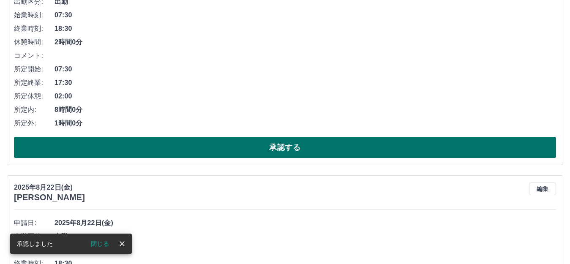
click at [257, 145] on button "承認する" at bounding box center [285, 147] width 542 height 21
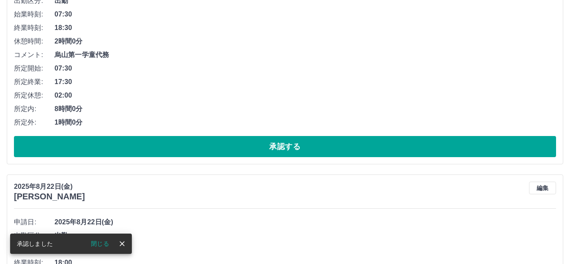
scroll to position [110, 0]
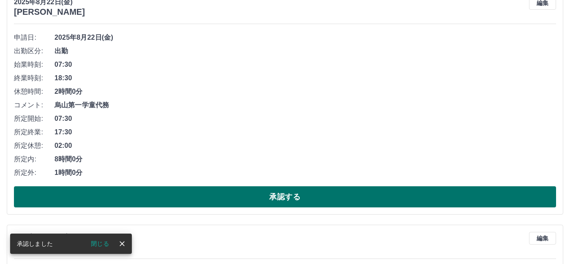
click at [216, 200] on button "承認する" at bounding box center [285, 196] width 542 height 21
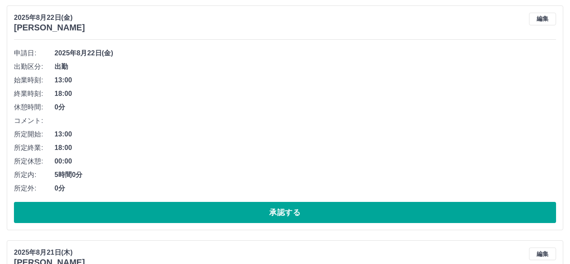
scroll to position [113, 0]
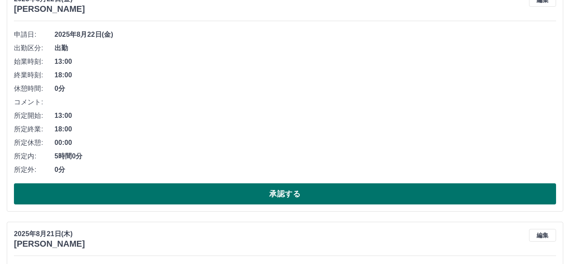
click at [219, 197] on button "承認する" at bounding box center [285, 193] width 542 height 21
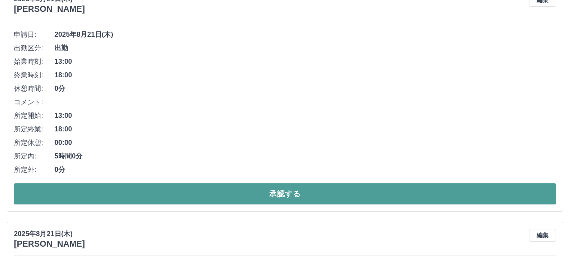
click at [214, 199] on button "承認する" at bounding box center [285, 193] width 542 height 21
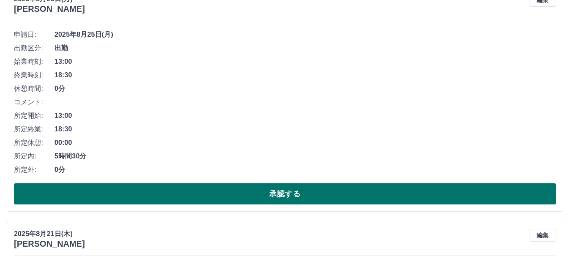
click at [213, 200] on button "承認する" at bounding box center [285, 193] width 542 height 21
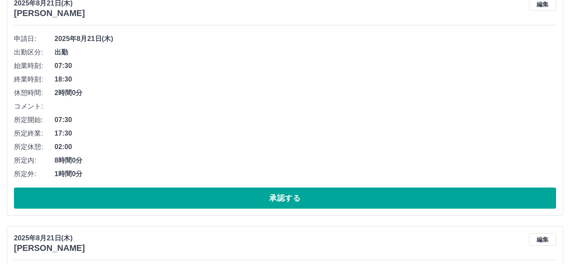
scroll to position [225, 0]
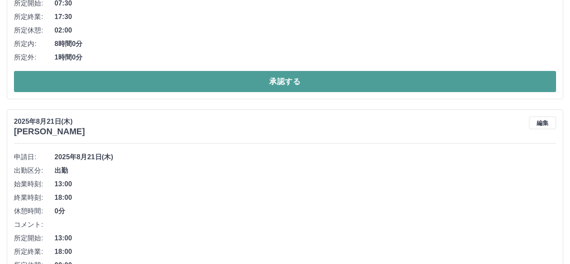
click at [227, 78] on button "承認する" at bounding box center [285, 81] width 542 height 21
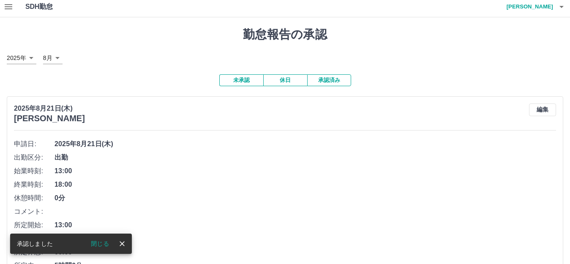
scroll to position [57, 0]
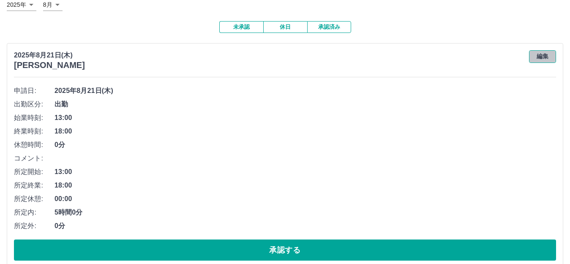
click at [537, 54] on button "編集" at bounding box center [542, 56] width 27 height 13
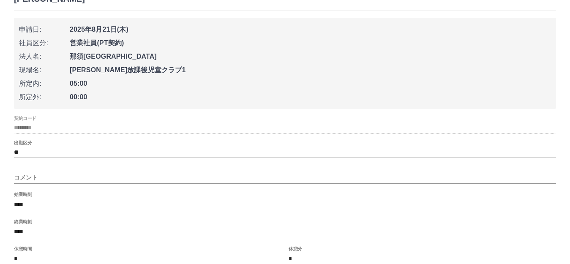
scroll to position [169, 0]
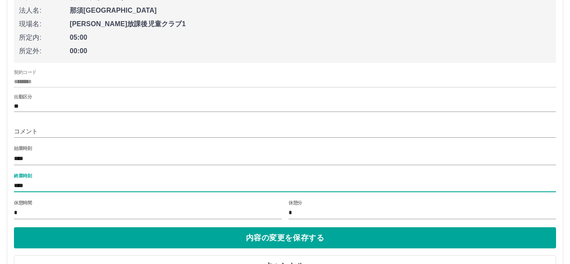
click at [27, 187] on input "****" at bounding box center [285, 186] width 542 height 12
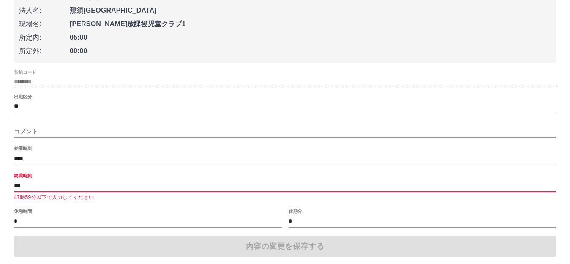
type input "****"
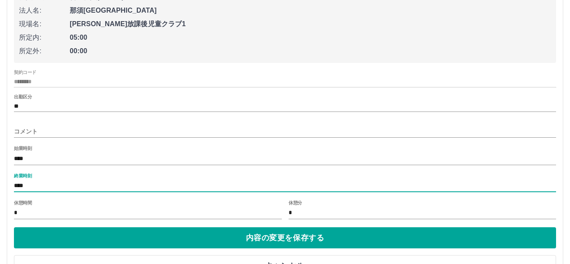
click at [174, 244] on button "内容の変更を保存する" at bounding box center [285, 237] width 542 height 21
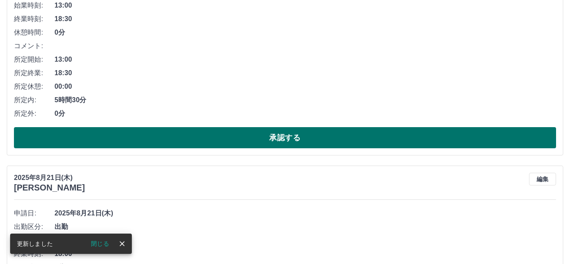
click at [295, 143] on button "承認する" at bounding box center [285, 137] width 542 height 21
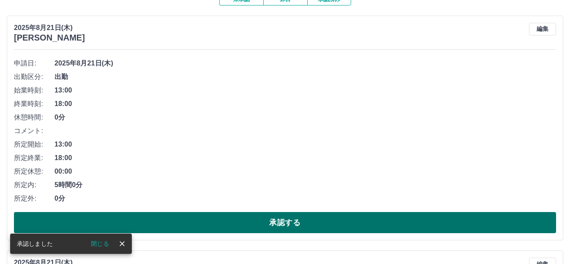
scroll to position [103, 0]
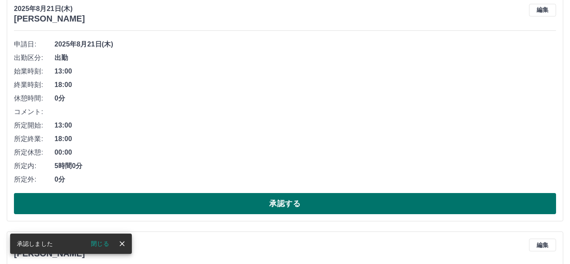
click at [266, 212] on button "承認する" at bounding box center [285, 203] width 542 height 21
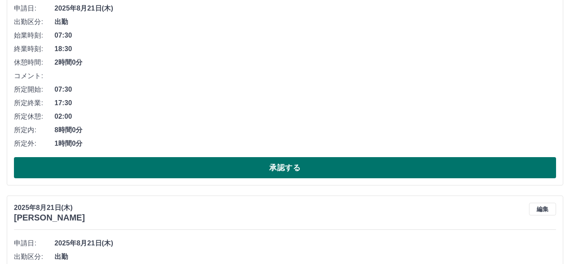
scroll to position [169, 0]
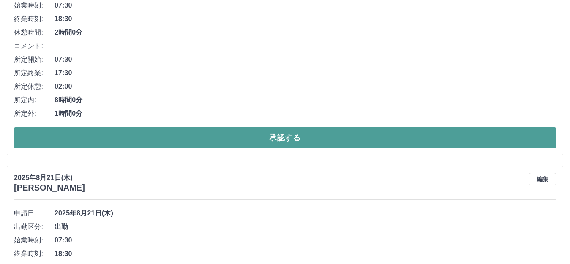
click at [312, 137] on button "承認する" at bounding box center [285, 137] width 542 height 21
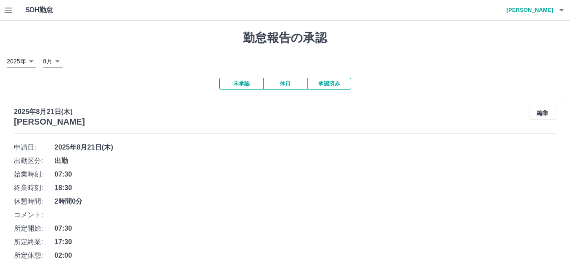
scroll to position [57, 0]
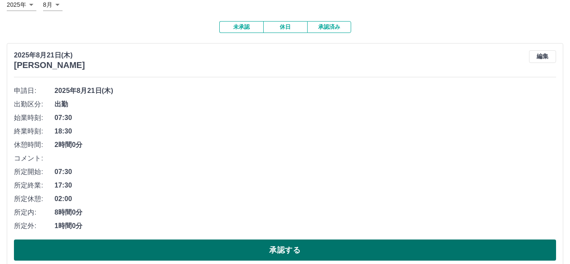
click at [239, 251] on button "承認する" at bounding box center [285, 250] width 542 height 21
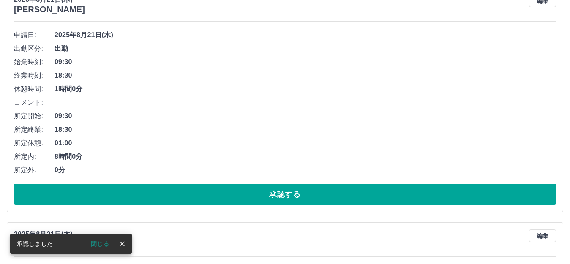
scroll to position [0, 0]
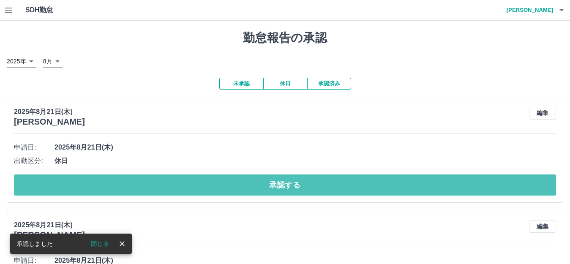
click at [278, 194] on button "承認する" at bounding box center [285, 185] width 542 height 21
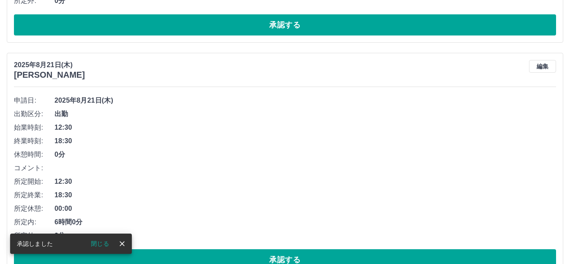
scroll to position [169, 0]
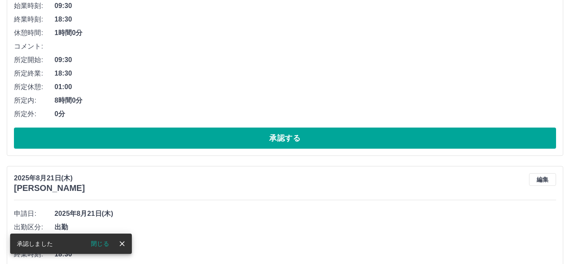
click at [222, 145] on button "承認する" at bounding box center [285, 138] width 542 height 21
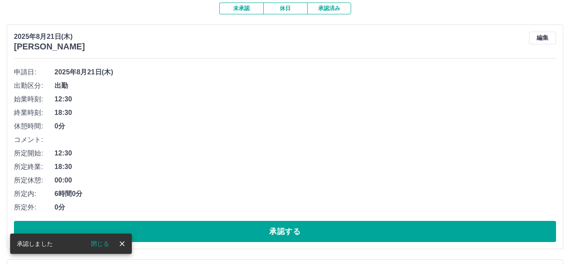
scroll to position [169, 0]
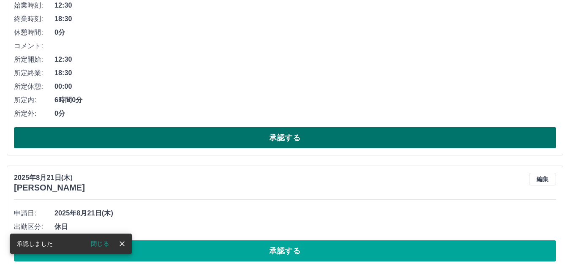
click at [223, 142] on button "承認する" at bounding box center [285, 137] width 542 height 21
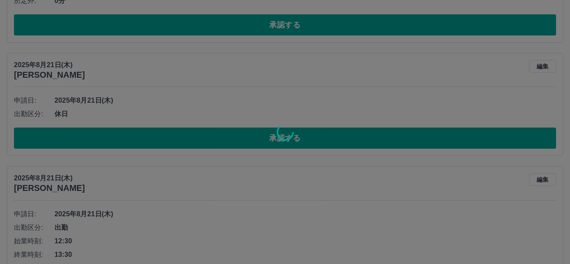
scroll to position [47, 0]
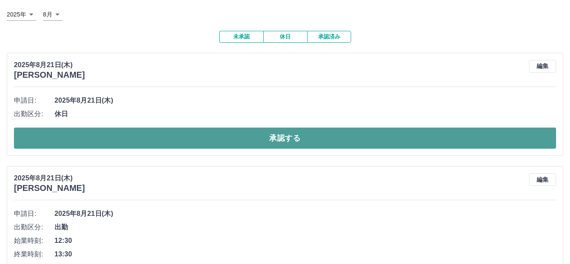
click at [230, 142] on button "承認する" at bounding box center [285, 138] width 542 height 21
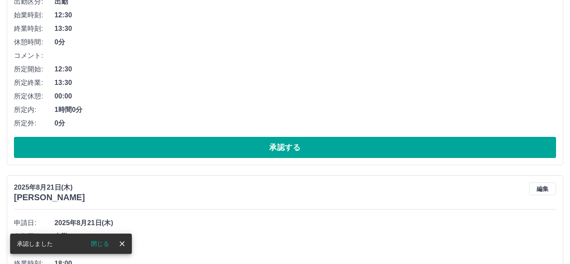
scroll to position [46, 0]
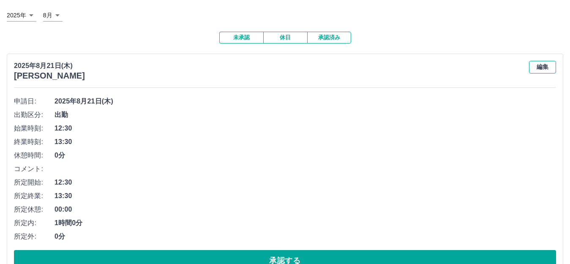
click at [543, 67] on button "編集" at bounding box center [542, 67] width 27 height 13
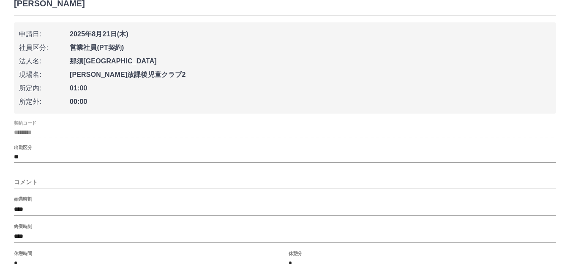
scroll to position [159, 0]
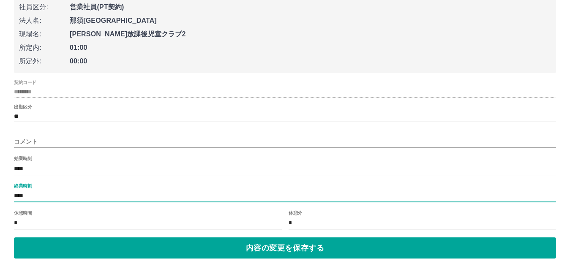
drag, startPoint x: 40, startPoint y: 197, endPoint x: 5, endPoint y: 197, distance: 35.1
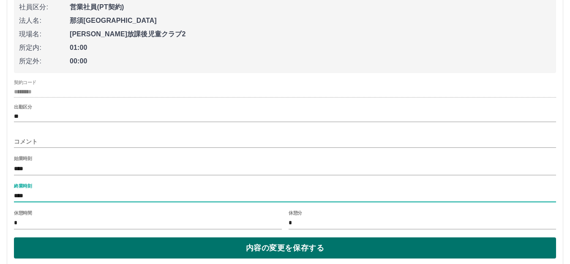
type input "****"
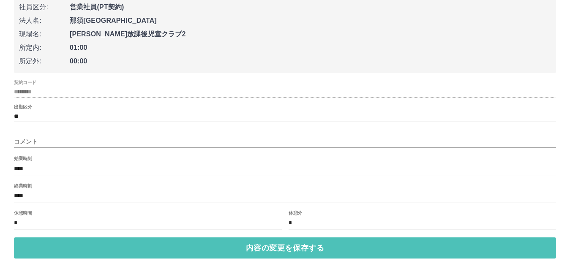
click at [112, 246] on button "内容の変更を保存する" at bounding box center [285, 247] width 542 height 21
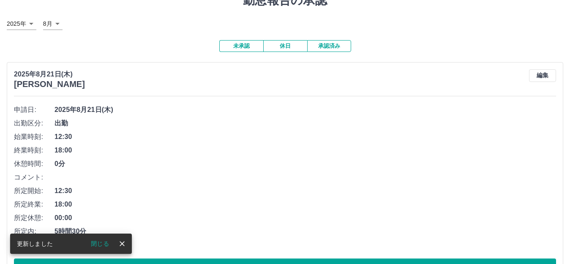
scroll to position [56, 0]
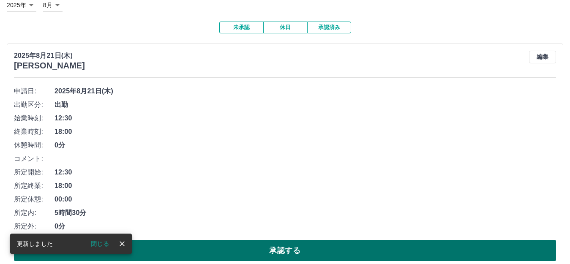
click at [249, 247] on button "承認する" at bounding box center [285, 250] width 542 height 21
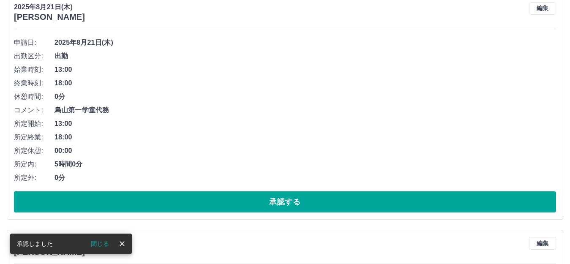
scroll to position [159, 0]
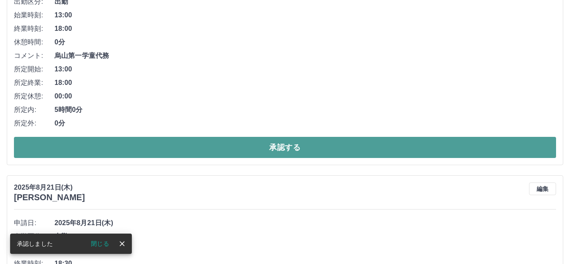
click at [259, 151] on button "承認する" at bounding box center [285, 147] width 542 height 21
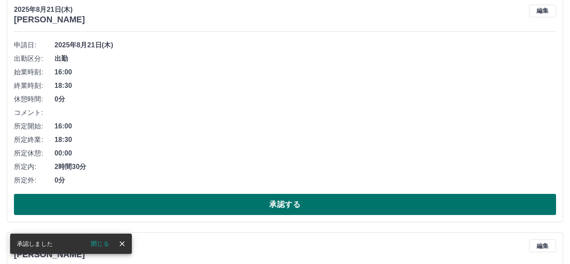
scroll to position [113, 0]
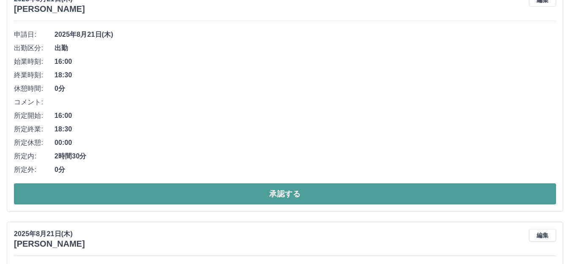
click at [216, 193] on button "承認する" at bounding box center [285, 193] width 542 height 21
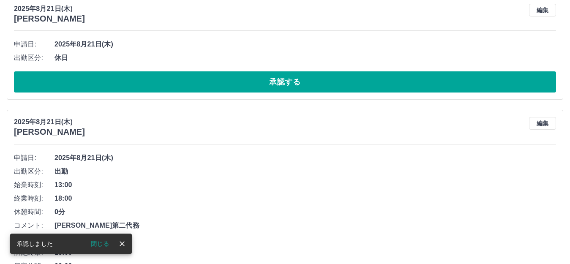
scroll to position [103, 0]
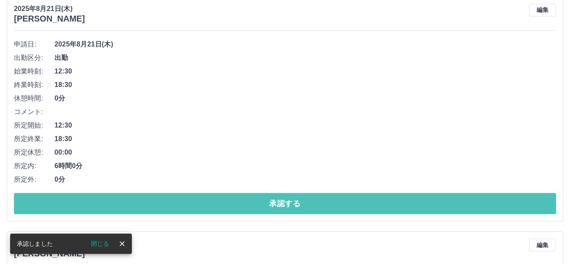
click at [242, 203] on button "承認する" at bounding box center [285, 203] width 542 height 21
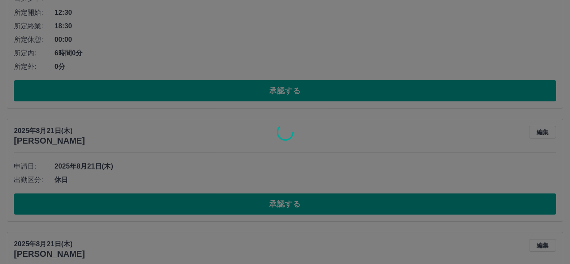
scroll to position [0, 0]
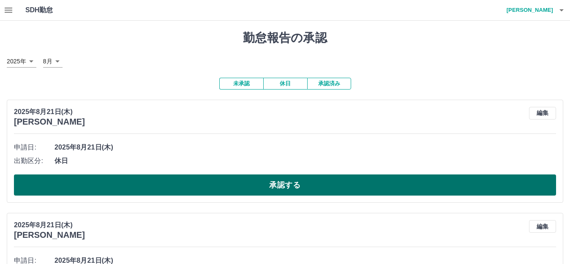
click at [228, 189] on button "承認する" at bounding box center [285, 185] width 542 height 21
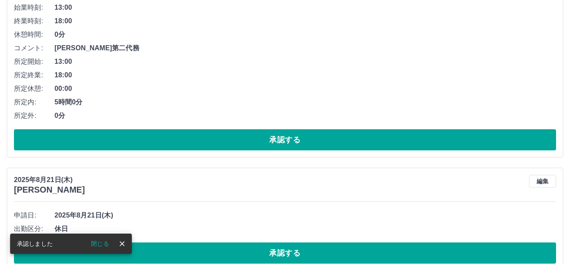
scroll to position [169, 0]
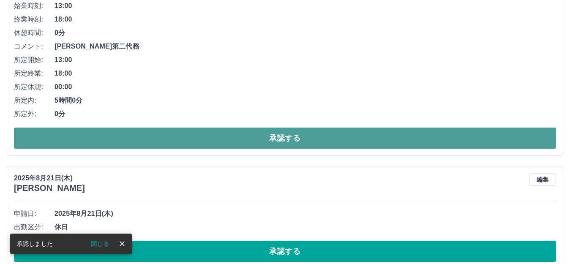
click at [236, 141] on button "承認する" at bounding box center [285, 138] width 542 height 21
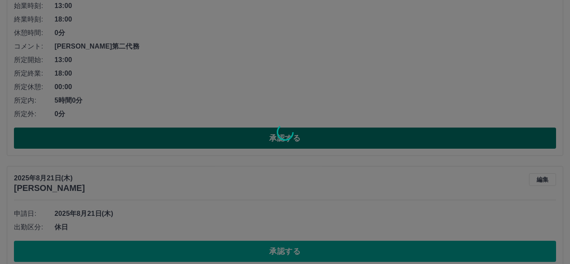
scroll to position [0, 0]
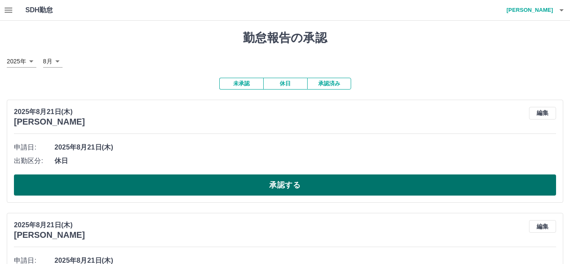
click at [247, 188] on button "承認する" at bounding box center [285, 185] width 542 height 21
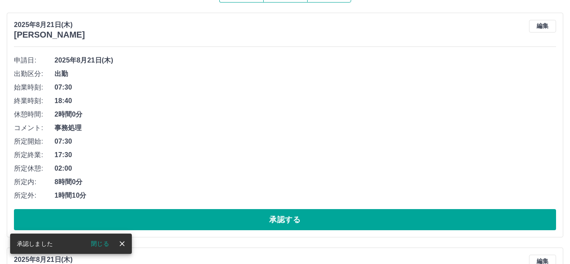
scroll to position [169, 0]
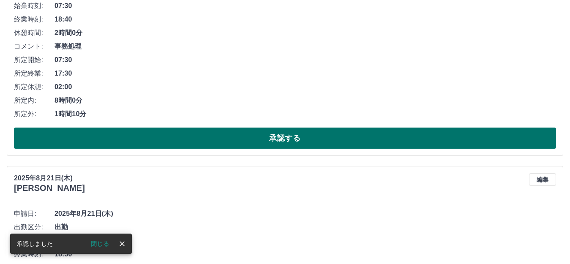
click at [213, 141] on button "承認する" at bounding box center [285, 138] width 542 height 21
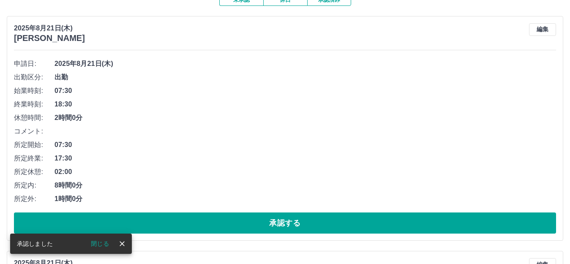
scroll to position [103, 0]
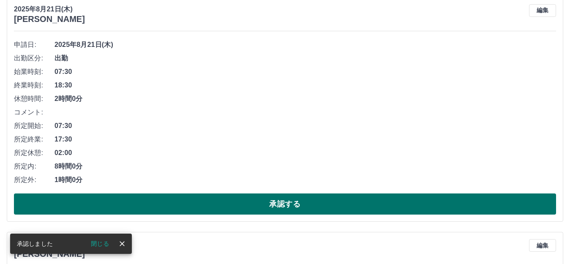
click at [216, 206] on button "承認する" at bounding box center [285, 204] width 542 height 21
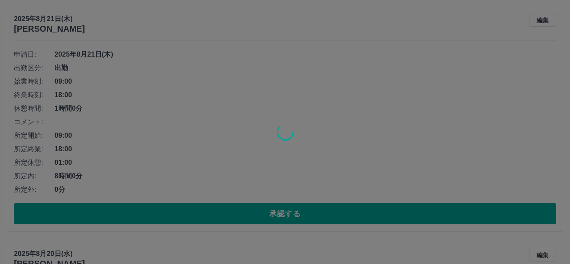
scroll to position [93, 0]
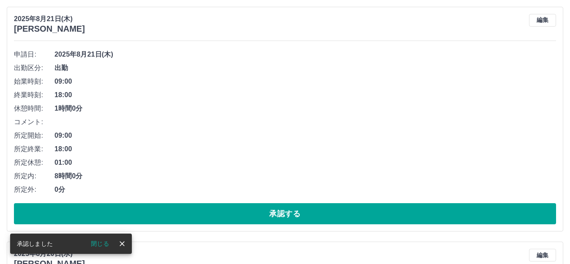
click at [219, 218] on button "承認する" at bounding box center [285, 213] width 542 height 21
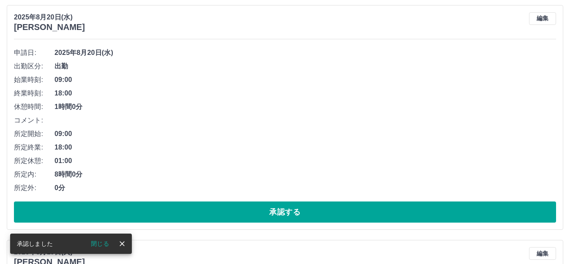
scroll to position [140, 0]
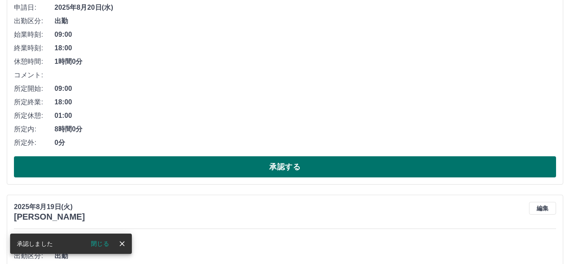
click at [223, 165] on button "承認する" at bounding box center [285, 166] width 542 height 21
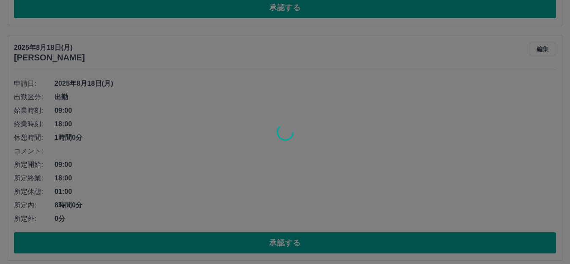
scroll to position [130, 0]
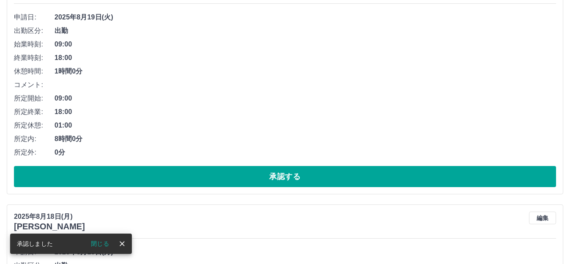
click at [209, 184] on button "承認する" at bounding box center [285, 176] width 542 height 21
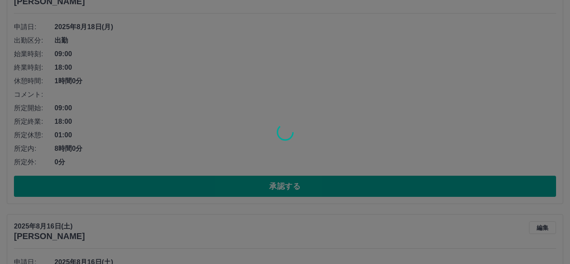
scroll to position [120, 0]
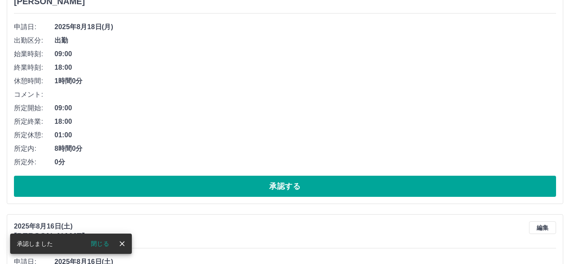
click at [230, 194] on button "承認する" at bounding box center [285, 186] width 542 height 21
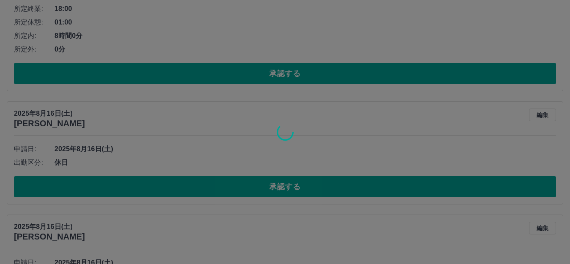
scroll to position [0, 0]
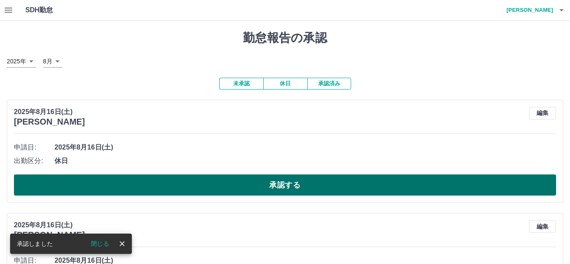
click at [230, 186] on button "承認する" at bounding box center [285, 185] width 542 height 21
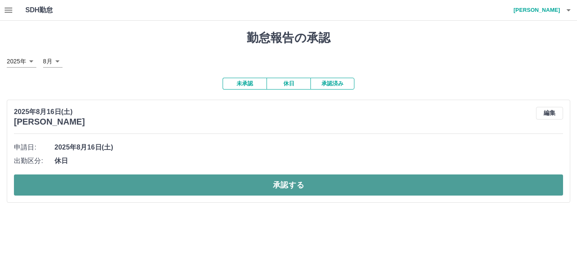
click at [229, 195] on button "承認する" at bounding box center [288, 185] width 549 height 21
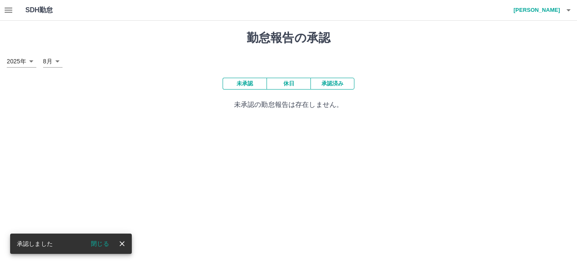
click at [12, 7] on icon "button" at bounding box center [8, 10] width 10 height 10
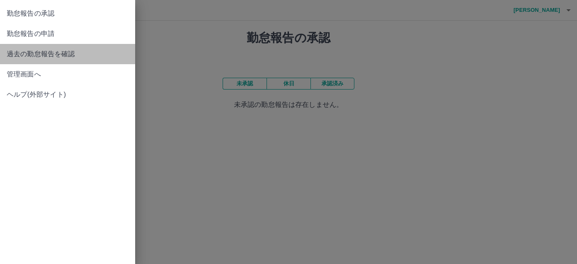
click at [20, 56] on span "過去の勤怠報告を確認" at bounding box center [68, 54] width 122 height 10
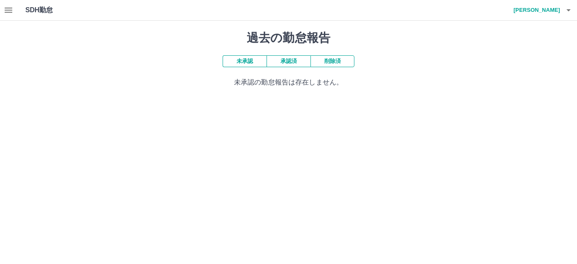
click at [286, 64] on button "承認済" at bounding box center [289, 61] width 44 height 12
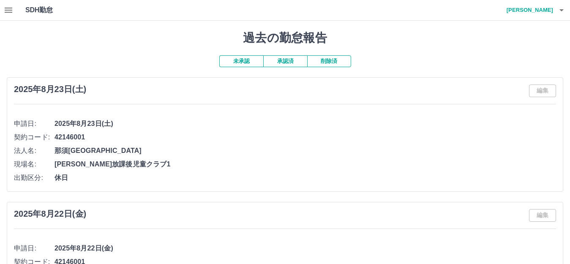
click at [4, 8] on icon "button" at bounding box center [8, 10] width 10 height 10
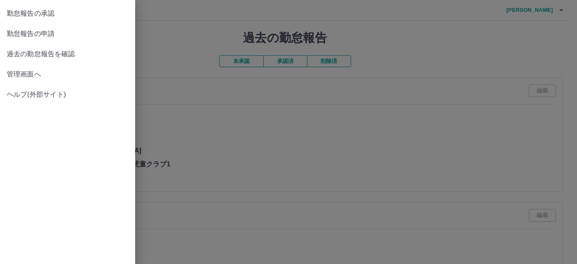
click at [41, 33] on span "勤怠報告の申請" at bounding box center [68, 34] width 122 height 10
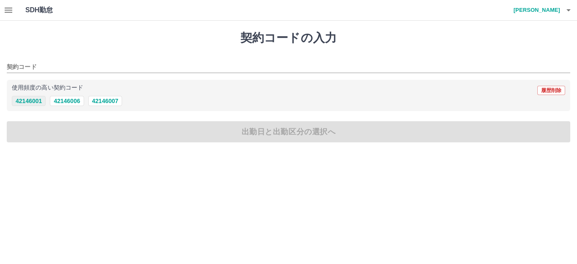
click at [29, 101] on button "42146001" at bounding box center [29, 101] width 34 height 10
type input "********"
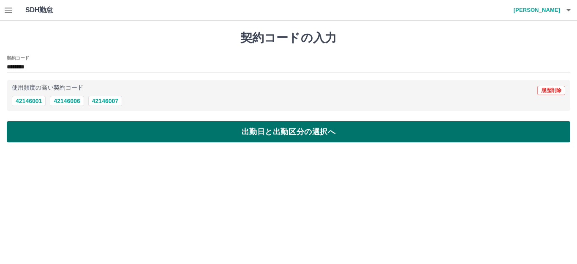
click at [77, 133] on button "出勤日と出勤区分の選択へ" at bounding box center [289, 131] width 564 height 21
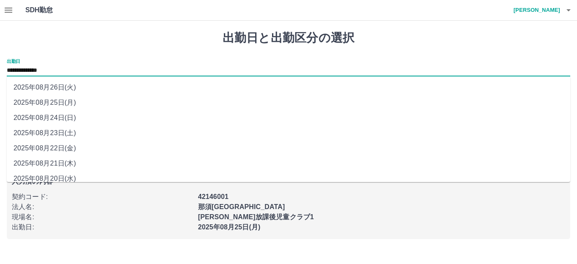
click at [51, 73] on input "**********" at bounding box center [289, 71] width 564 height 11
drag, startPoint x: 66, startPoint y: 116, endPoint x: 66, endPoint y: 111, distance: 5.1
click at [66, 114] on li "2025年08月24日(日)" at bounding box center [289, 117] width 564 height 15
type input "**********"
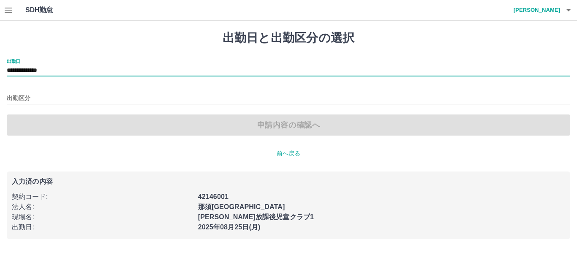
click at [55, 92] on div "出勤区分" at bounding box center [289, 96] width 564 height 18
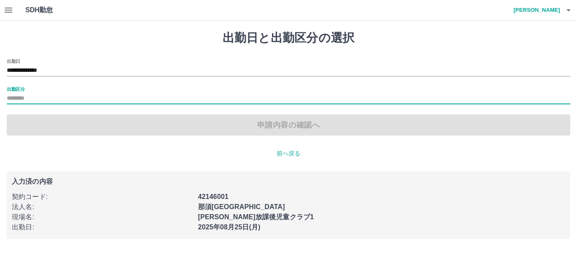
click at [54, 100] on input "出勤区分" at bounding box center [289, 98] width 564 height 11
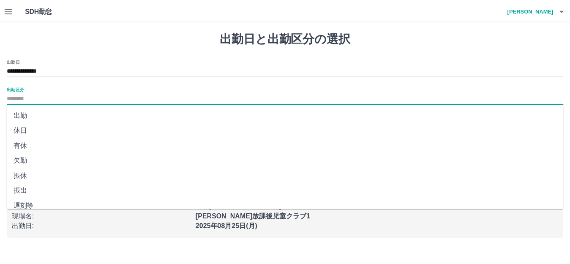
scroll to position [175, 0]
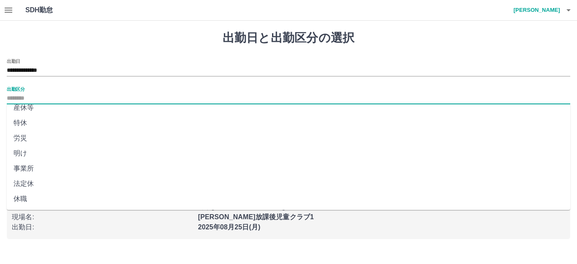
click at [24, 183] on li "法定休" at bounding box center [289, 183] width 564 height 15
type input "***"
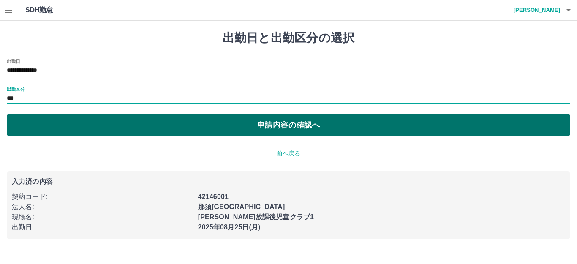
click at [52, 123] on button "申請内容の確認へ" at bounding box center [289, 125] width 564 height 21
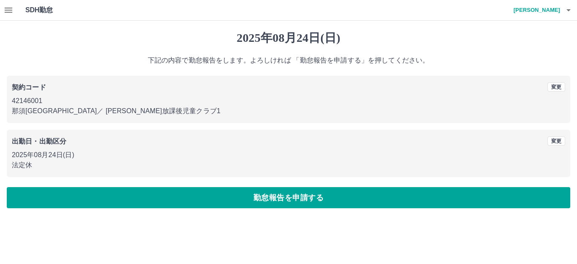
click at [152, 197] on button "勤怠報告を申請する" at bounding box center [289, 197] width 564 height 21
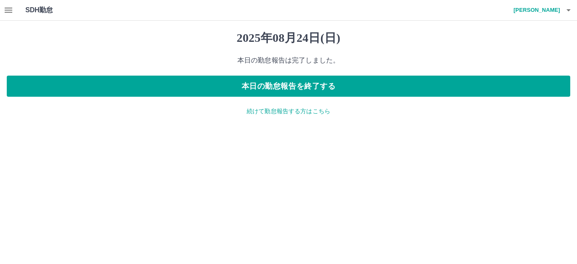
click at [277, 110] on p "続けて勤怠報告する方はこちら" at bounding box center [289, 111] width 564 height 9
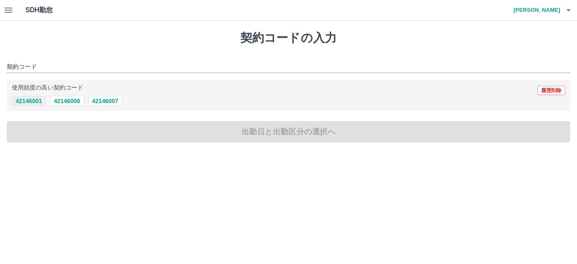
drag, startPoint x: 22, startPoint y: 102, endPoint x: 46, endPoint y: 123, distance: 32.0
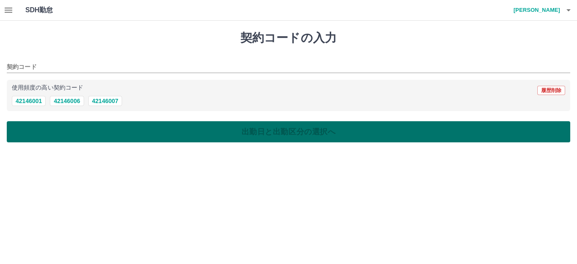
click at [23, 102] on button "42146001" at bounding box center [29, 101] width 34 height 10
type input "********"
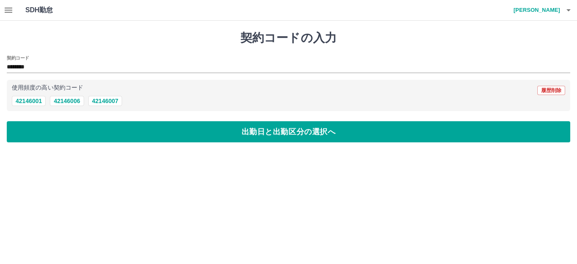
click at [51, 127] on button "出勤日と出勤区分の選択へ" at bounding box center [289, 131] width 564 height 21
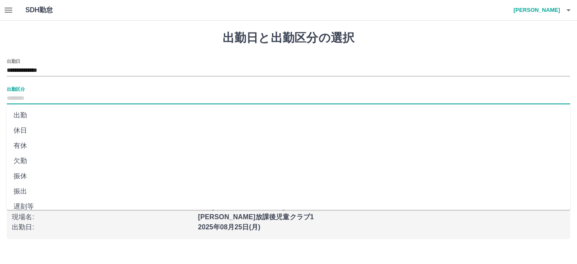
click at [33, 101] on input "出勤区分" at bounding box center [289, 98] width 564 height 11
click at [31, 113] on li "出勤" at bounding box center [289, 115] width 564 height 15
type input "**"
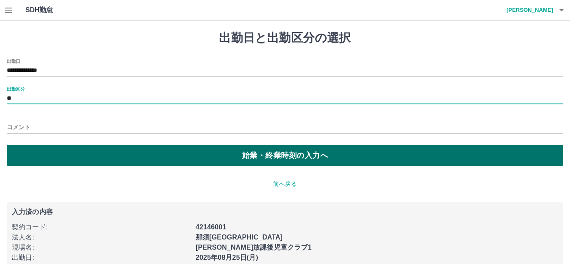
click at [61, 155] on button "始業・終業時刻の入力へ" at bounding box center [285, 155] width 557 height 21
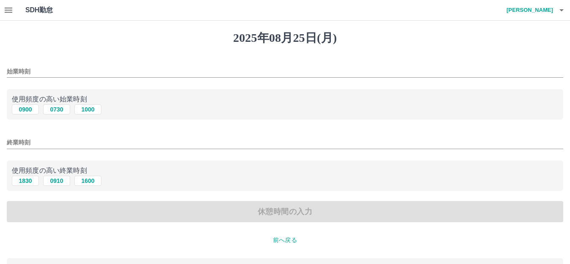
click at [25, 110] on button "0900" at bounding box center [25, 109] width 27 height 10
type input "****"
click at [30, 178] on button "1830" at bounding box center [25, 181] width 27 height 10
type input "****"
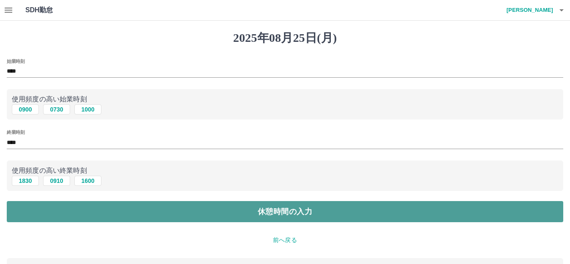
click at [48, 201] on button "休憩時間の入力" at bounding box center [285, 211] width 557 height 21
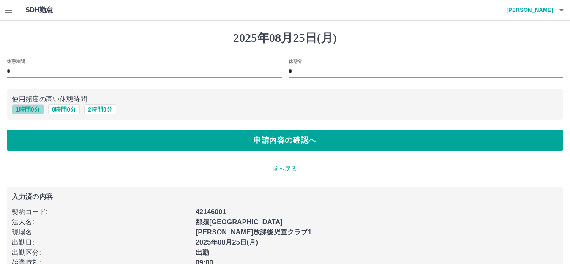
click at [27, 113] on button "1 時間 0 分" at bounding box center [28, 109] width 32 height 10
type input "*"
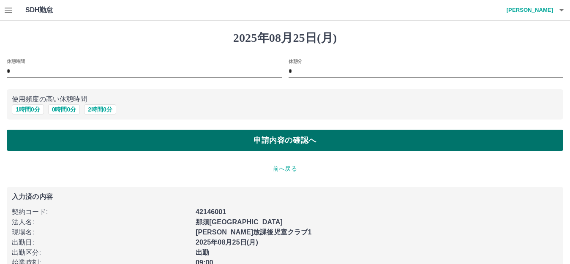
click at [44, 140] on button "申請内容の確認へ" at bounding box center [285, 140] width 557 height 21
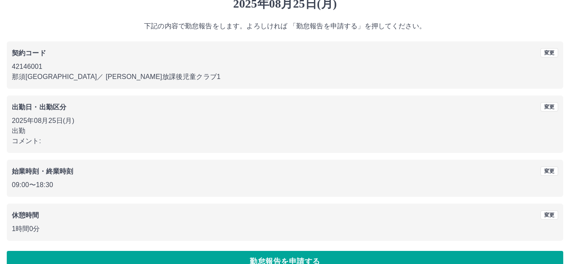
scroll to position [52, 0]
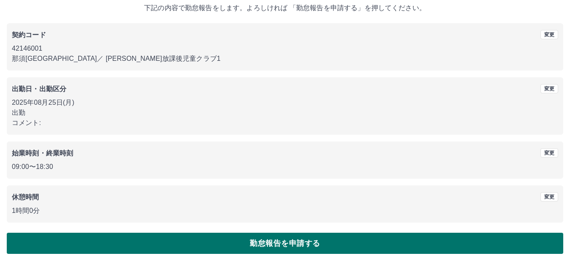
click at [86, 246] on button "勤怠報告を申請する" at bounding box center [285, 243] width 557 height 21
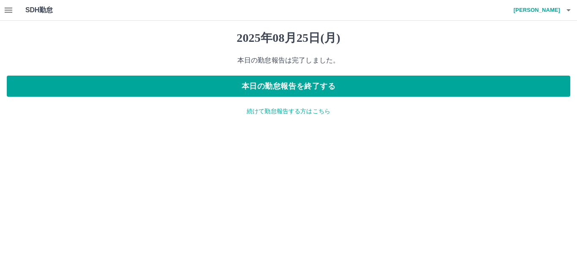
click at [7, 12] on icon "button" at bounding box center [9, 10] width 8 height 5
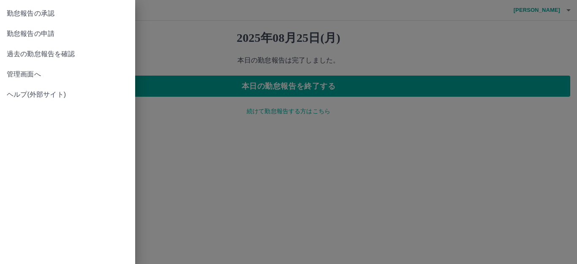
click at [53, 13] on span "勤怠報告の承認" at bounding box center [68, 13] width 122 height 10
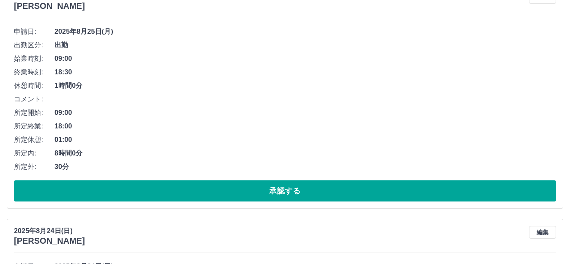
scroll to position [169, 0]
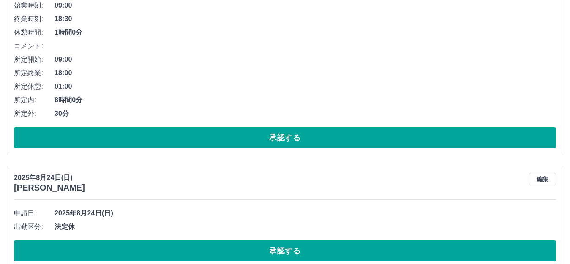
click at [203, 136] on button "承認する" at bounding box center [285, 137] width 542 height 21
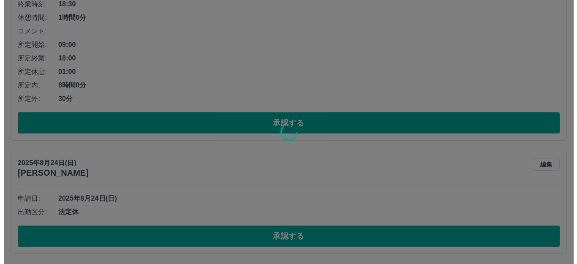
scroll to position [0, 0]
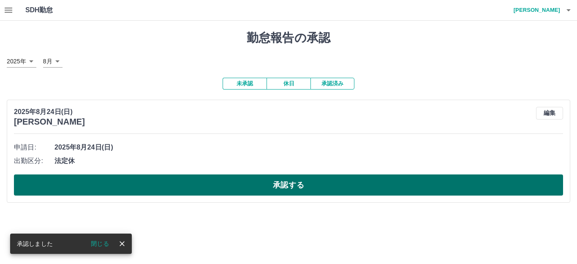
click at [186, 188] on button "承認する" at bounding box center [288, 185] width 549 height 21
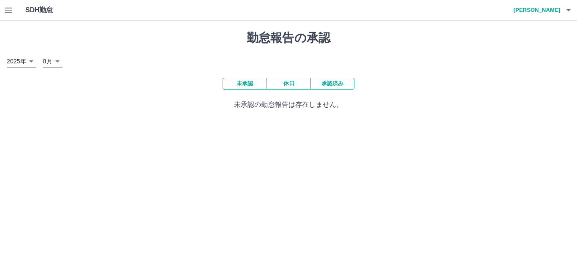
click at [8, 13] on icon "button" at bounding box center [9, 10] width 8 height 5
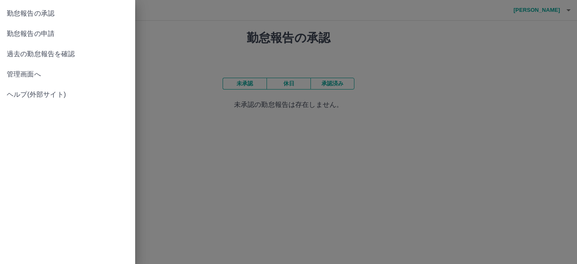
click at [9, 13] on span "勤怠報告の承認" at bounding box center [68, 13] width 122 height 10
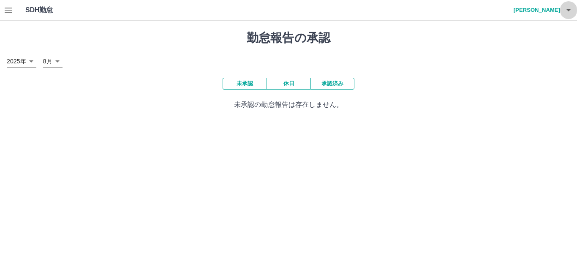
click at [571, 9] on icon "button" at bounding box center [569, 10] width 4 height 2
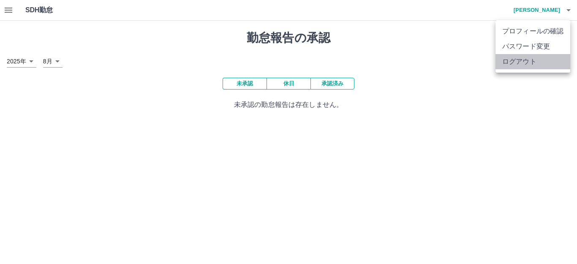
click at [537, 66] on li "ログアウト" at bounding box center [533, 61] width 75 height 15
